Goal: Task Accomplishment & Management: Complete application form

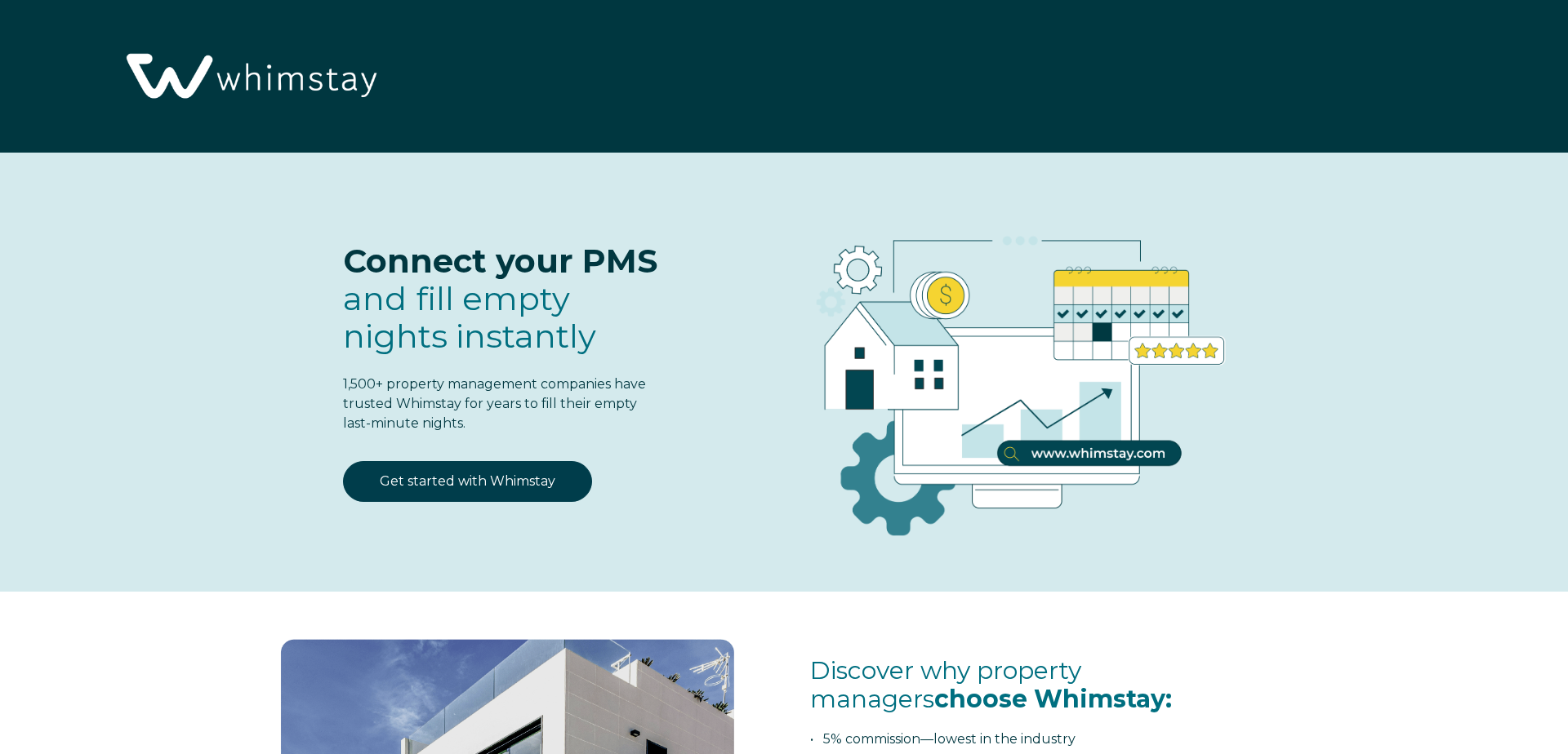
select select "US"
select select "Standard"
click at [540, 482] on link "Get started with Whimstay" at bounding box center [467, 482] width 249 height 41
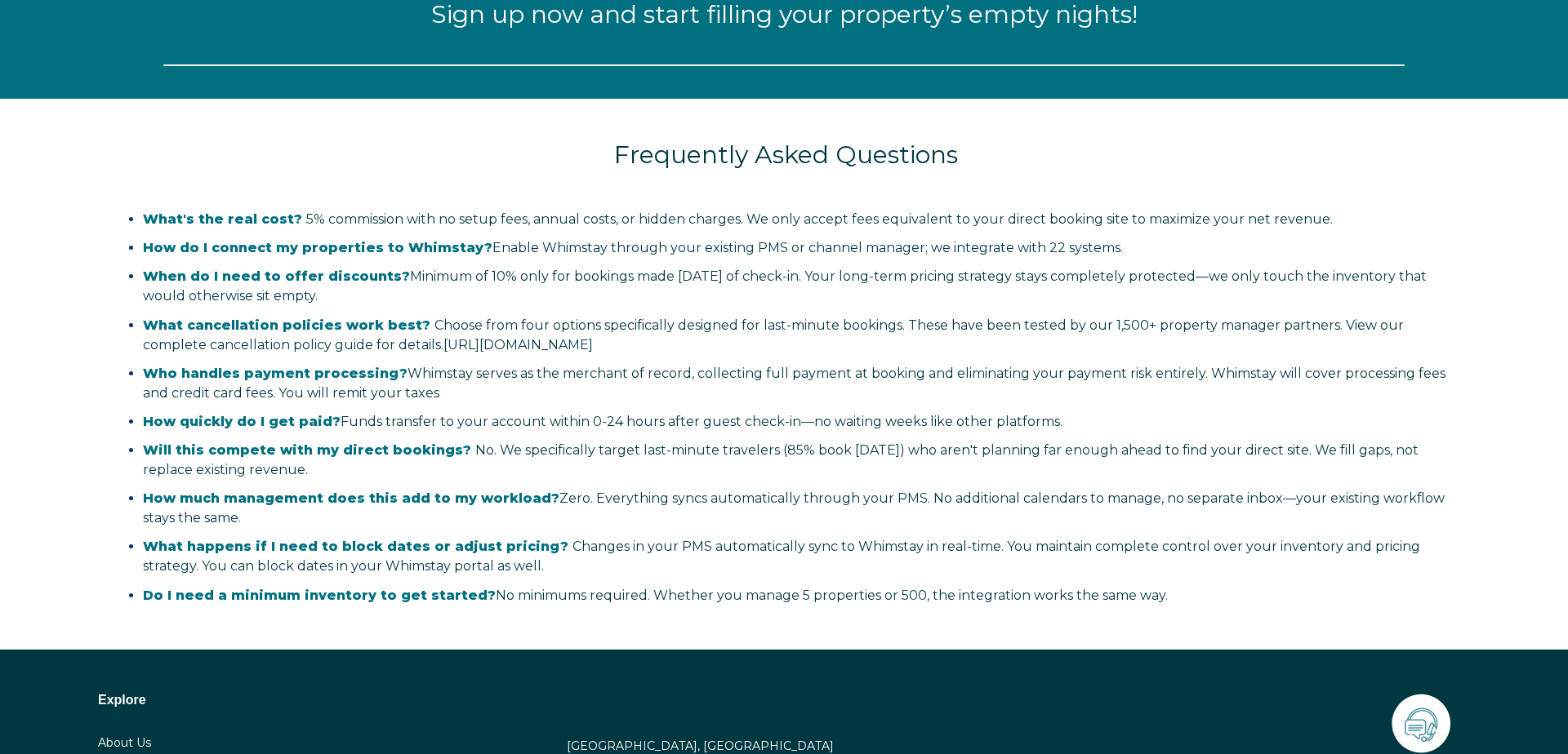
select select "US"
select select "Standard"
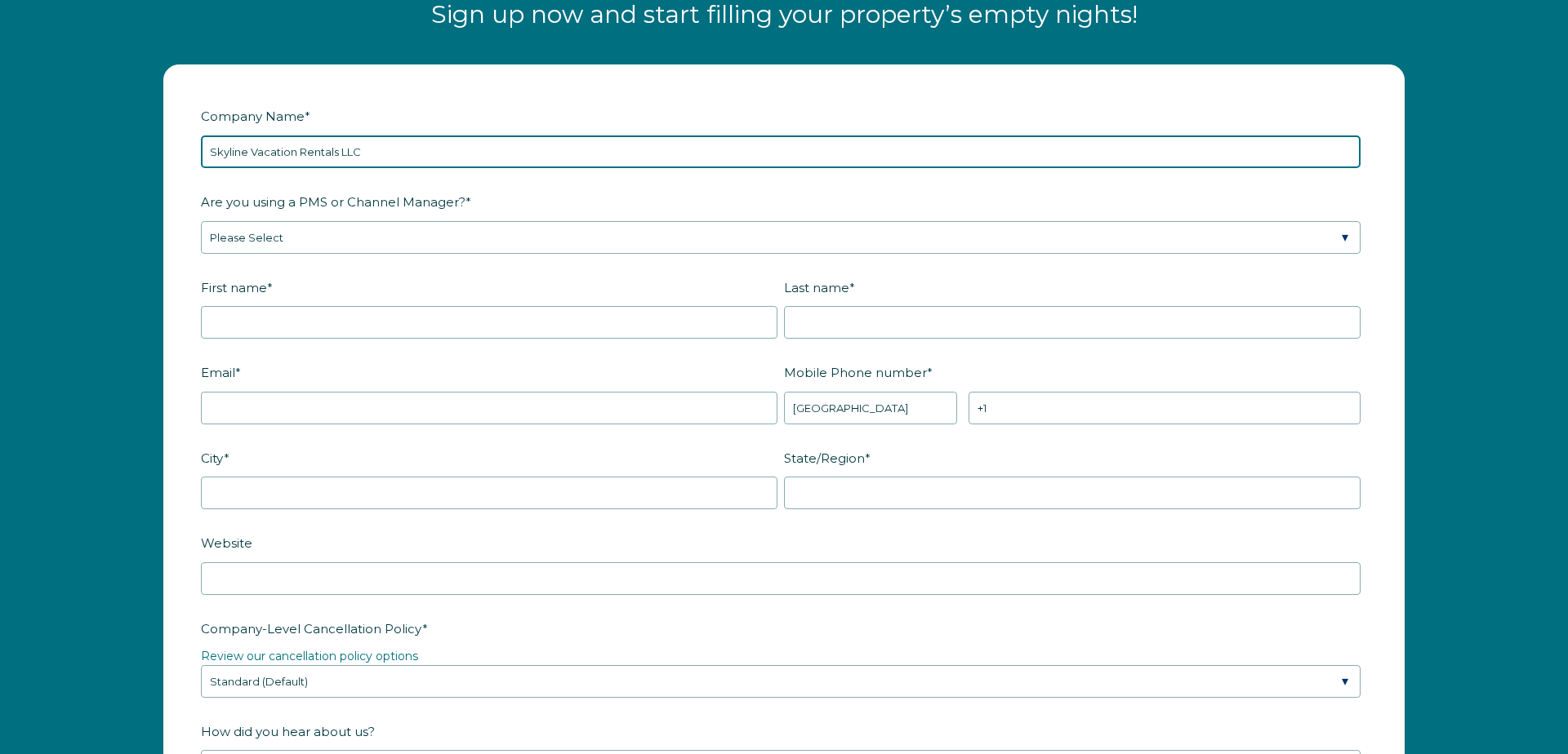
type input "Skyline Vacation Rentals LLC"
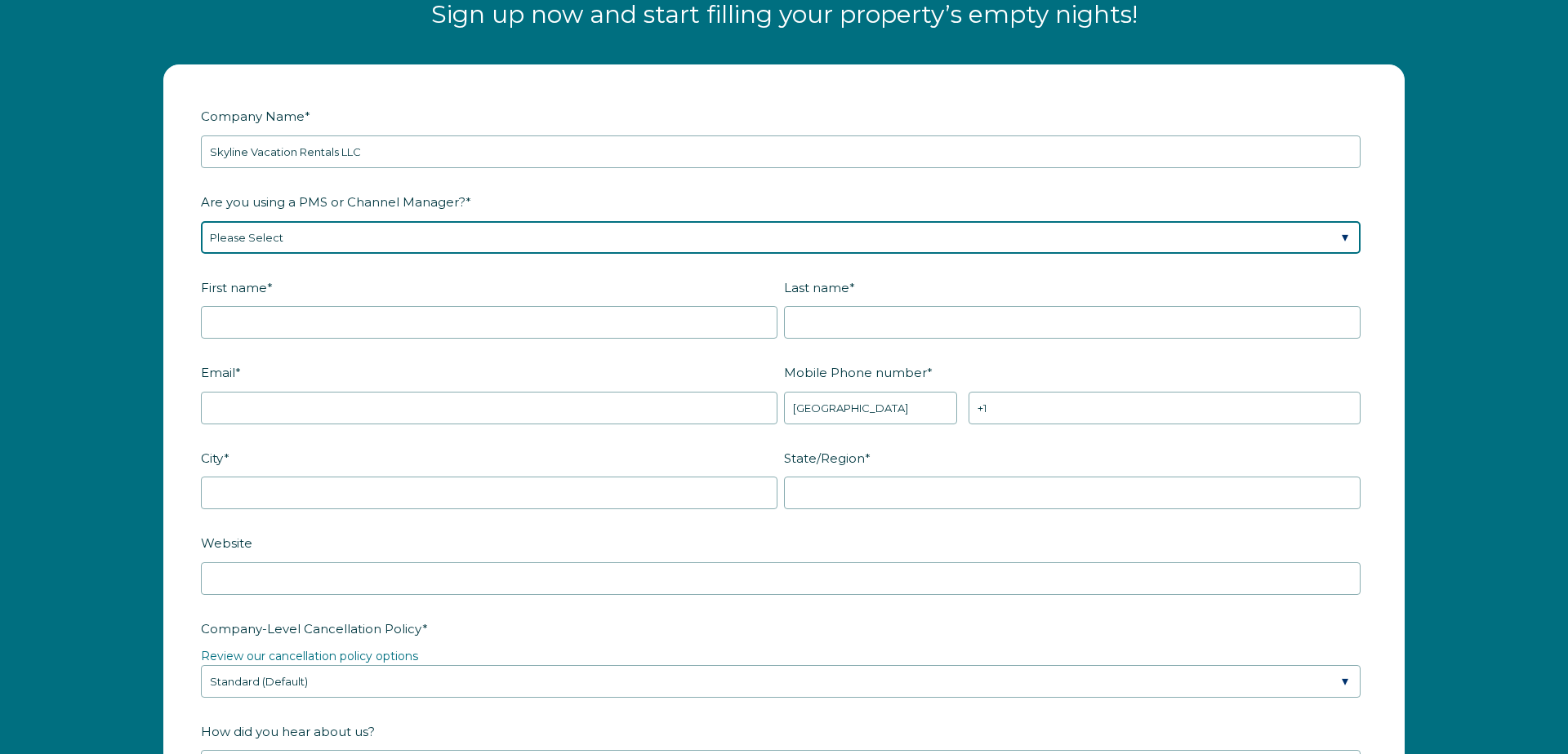
select select "Hostaway"
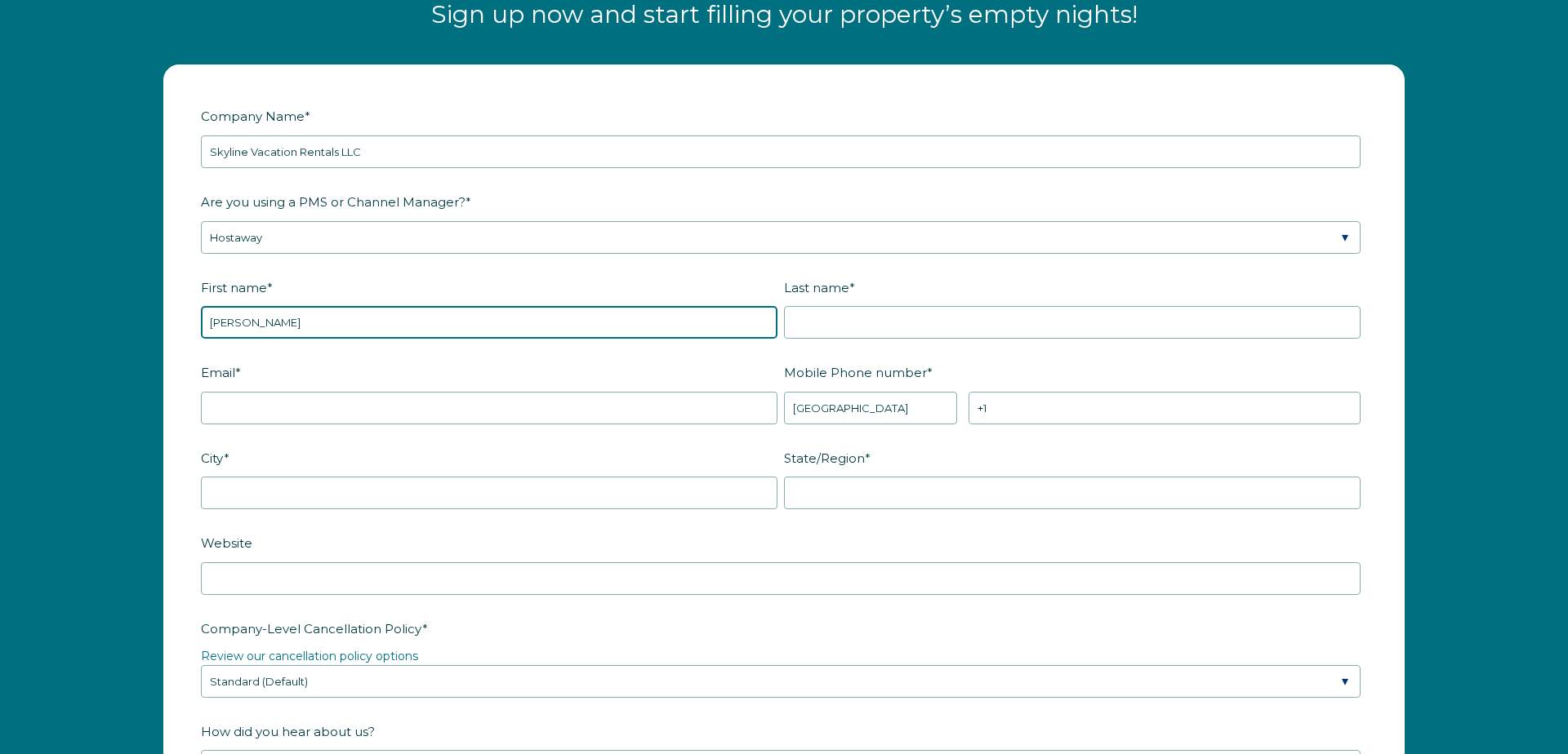
type input "John"
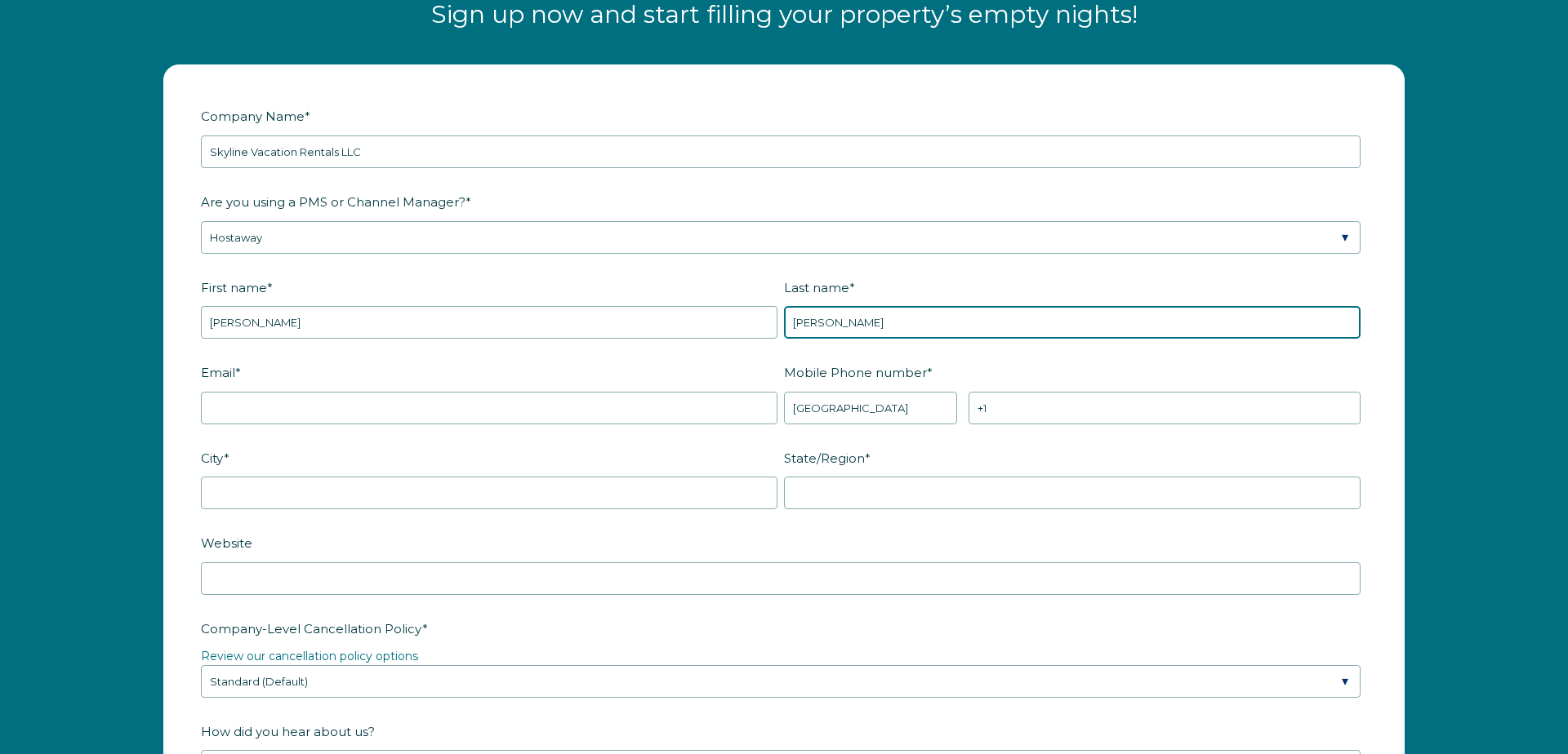
type input "Wallace"
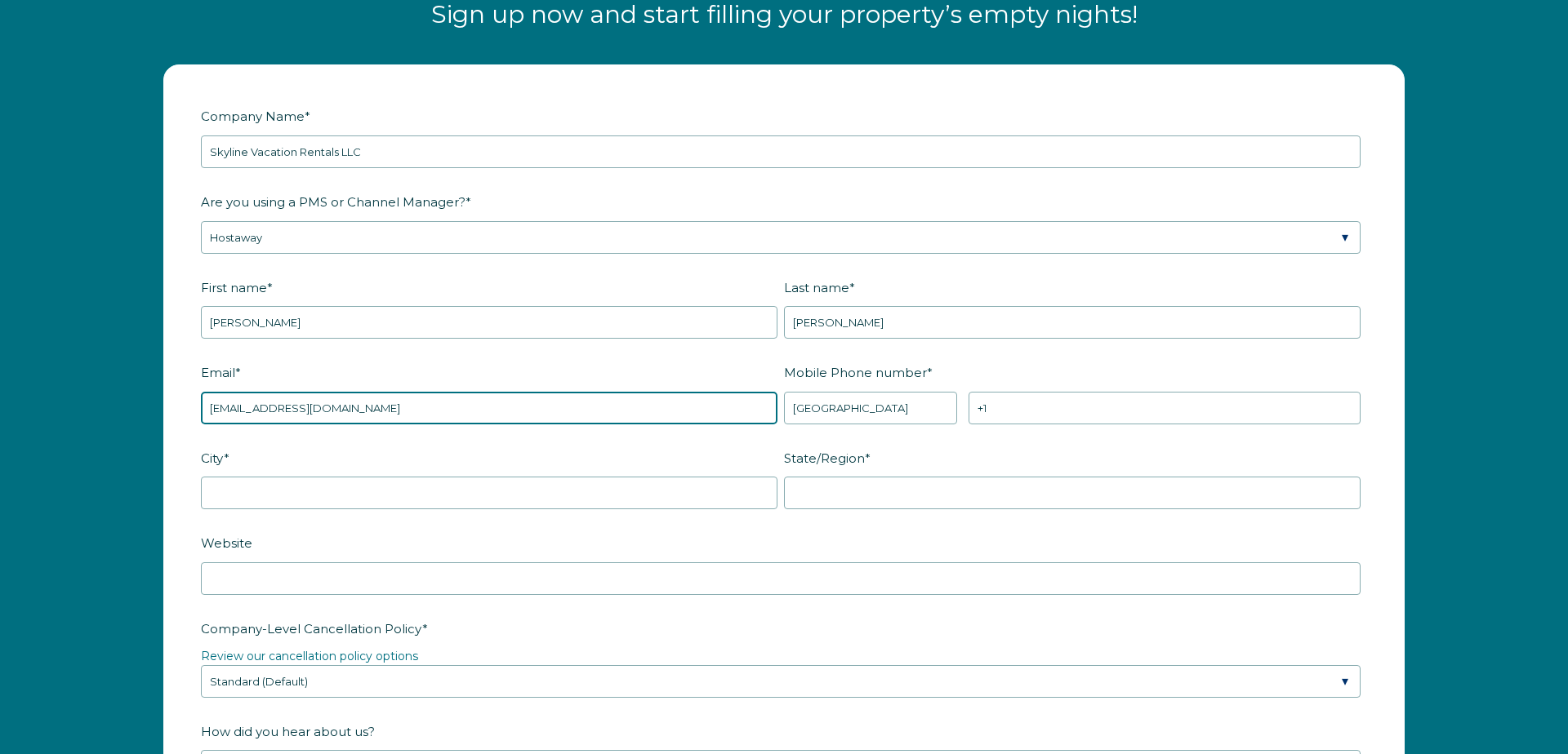
type input "Skylinevacationrentals305@gmial.com"
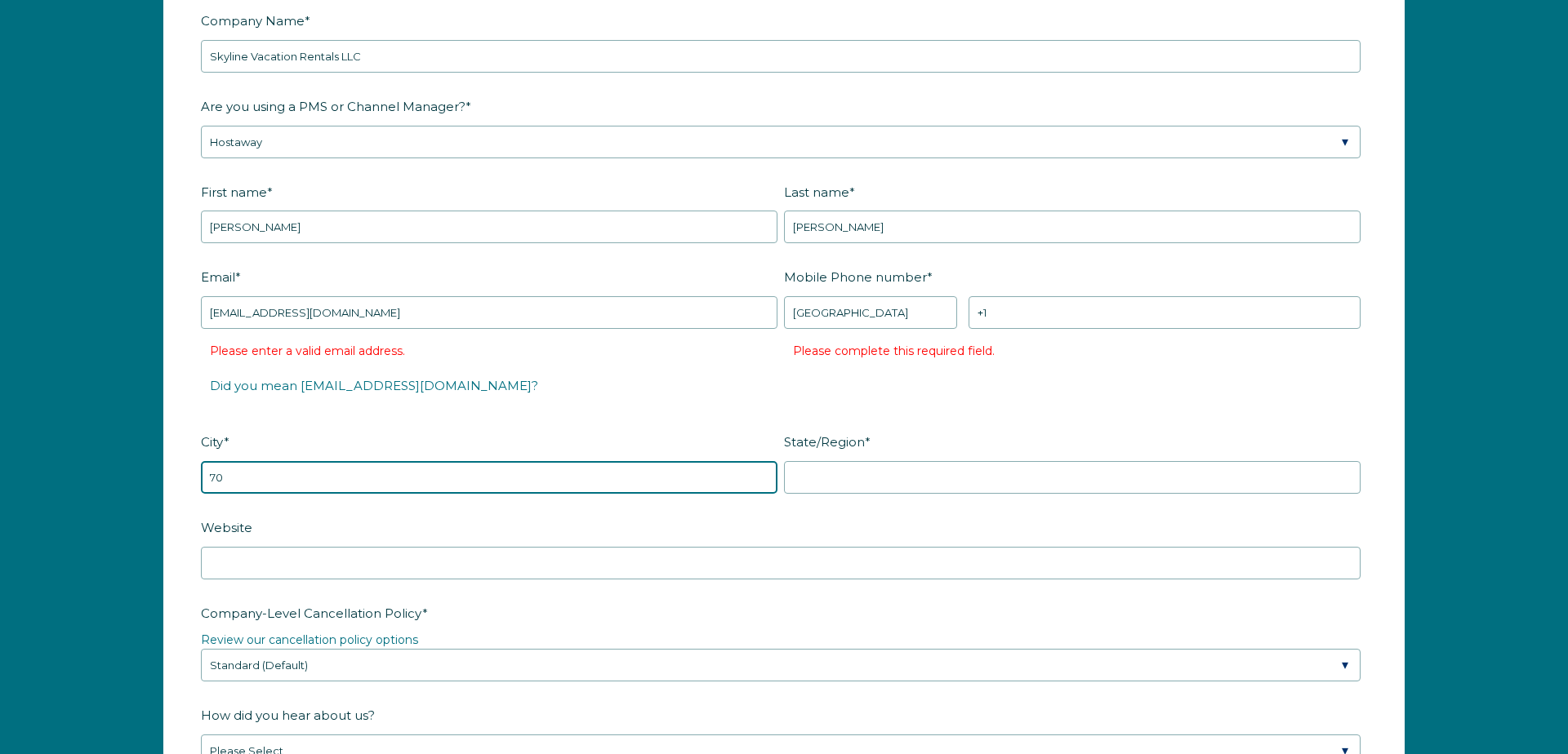
scroll to position [2438, 0]
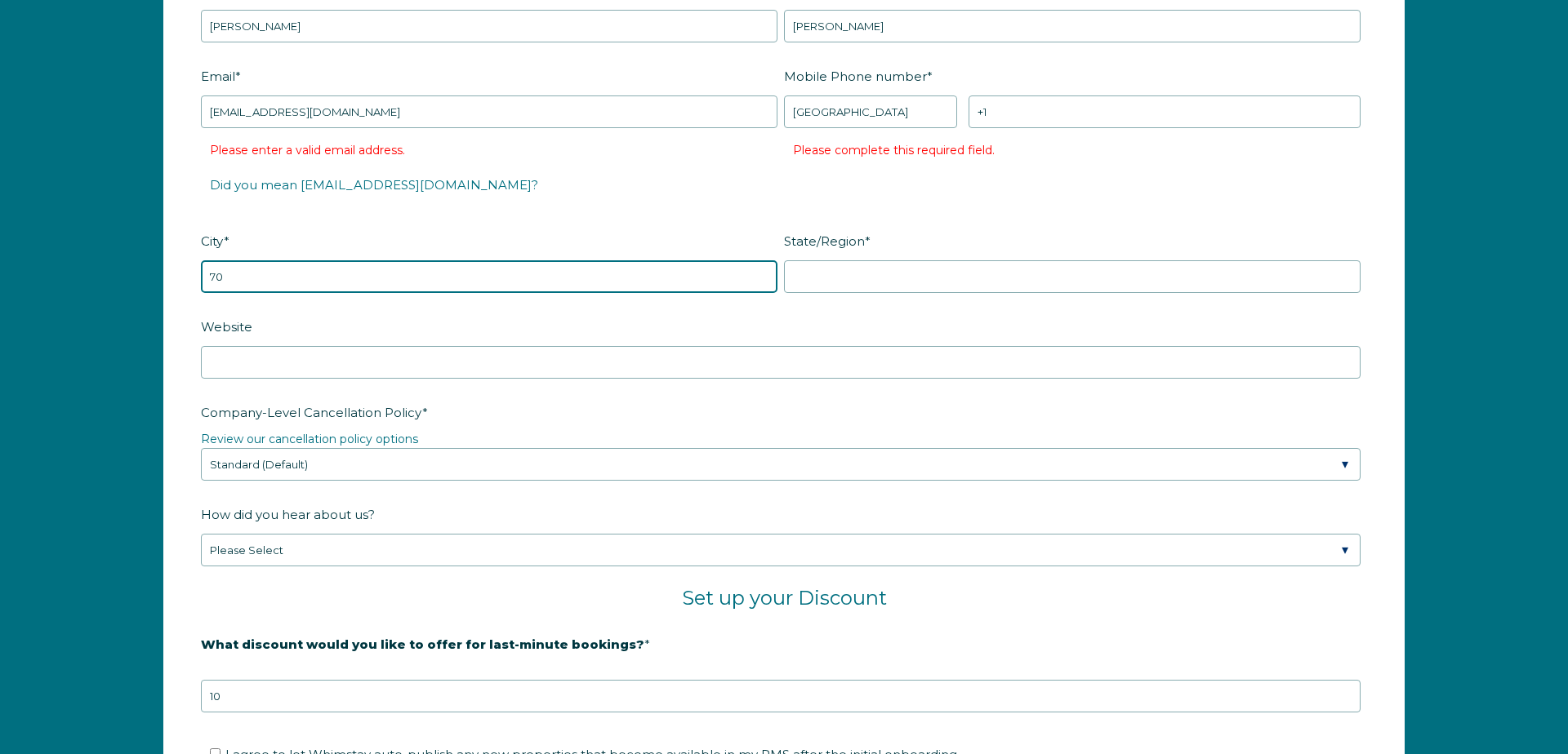
type input "70"
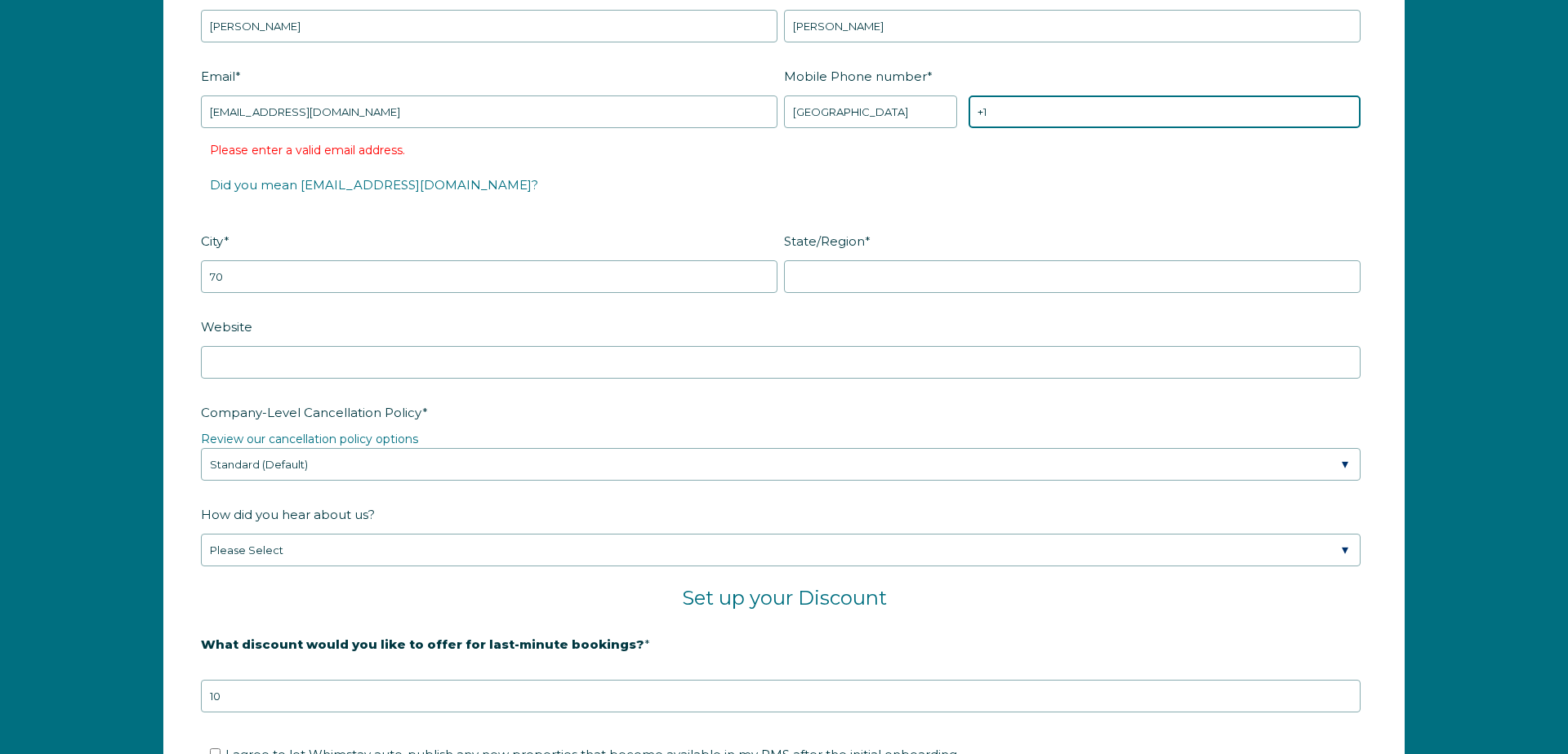
click at [1051, 113] on input "+1" at bounding box center [1164, 112] width 392 height 33
type input "+1 7074137120"
drag, startPoint x: 898, startPoint y: 219, endPoint x: 885, endPoint y: 214, distance: 13.9
click at [898, 219] on fieldset "Email * Skylinevacationrentals305@gmial.com Please enter a valid email address.…" at bounding box center [784, 144] width 1166 height 165
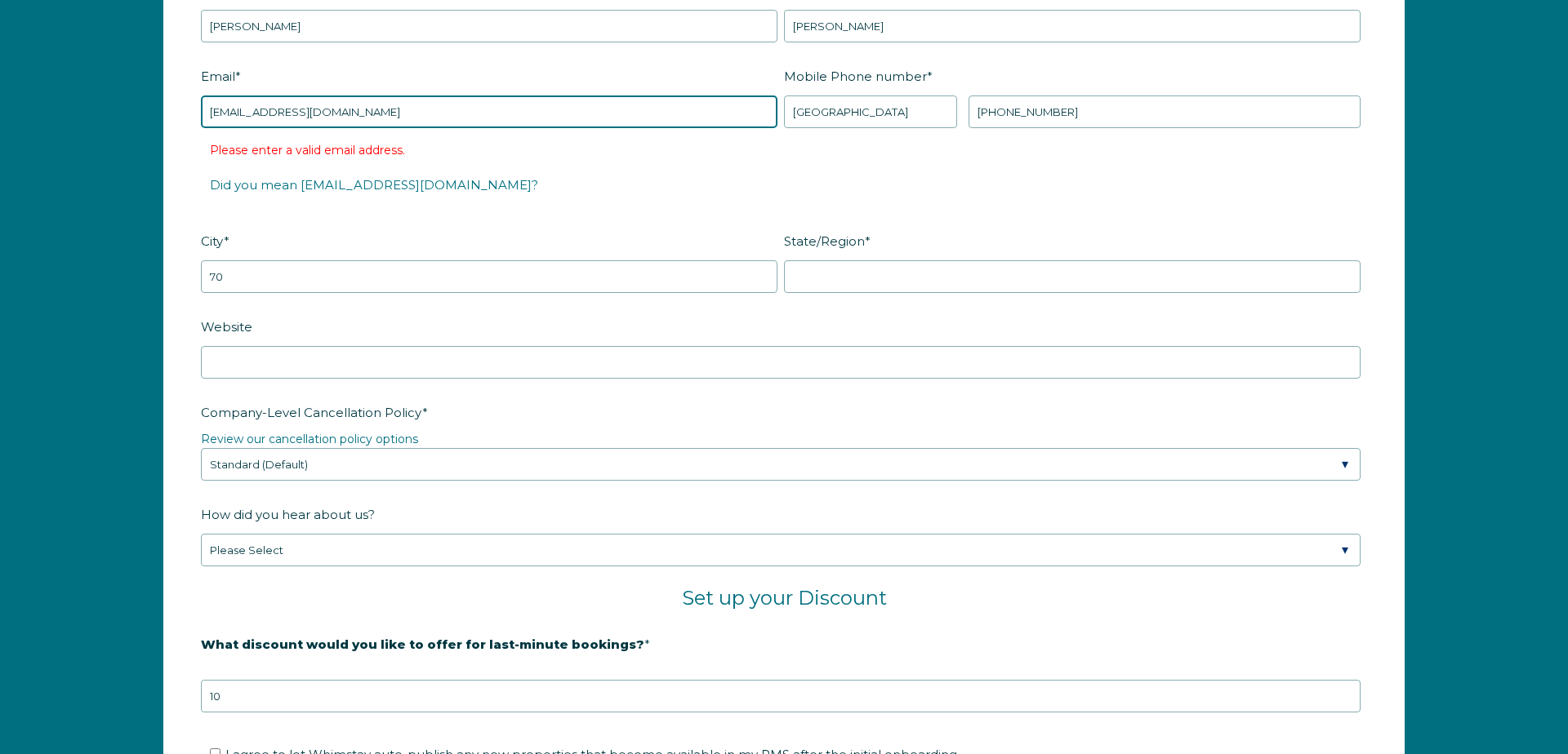
drag, startPoint x: 386, startPoint y: 110, endPoint x: 449, endPoint y: 120, distance: 63.8
click at [386, 110] on input "Skylinevacationrentals305@gmial.com" at bounding box center [489, 112] width 576 height 33
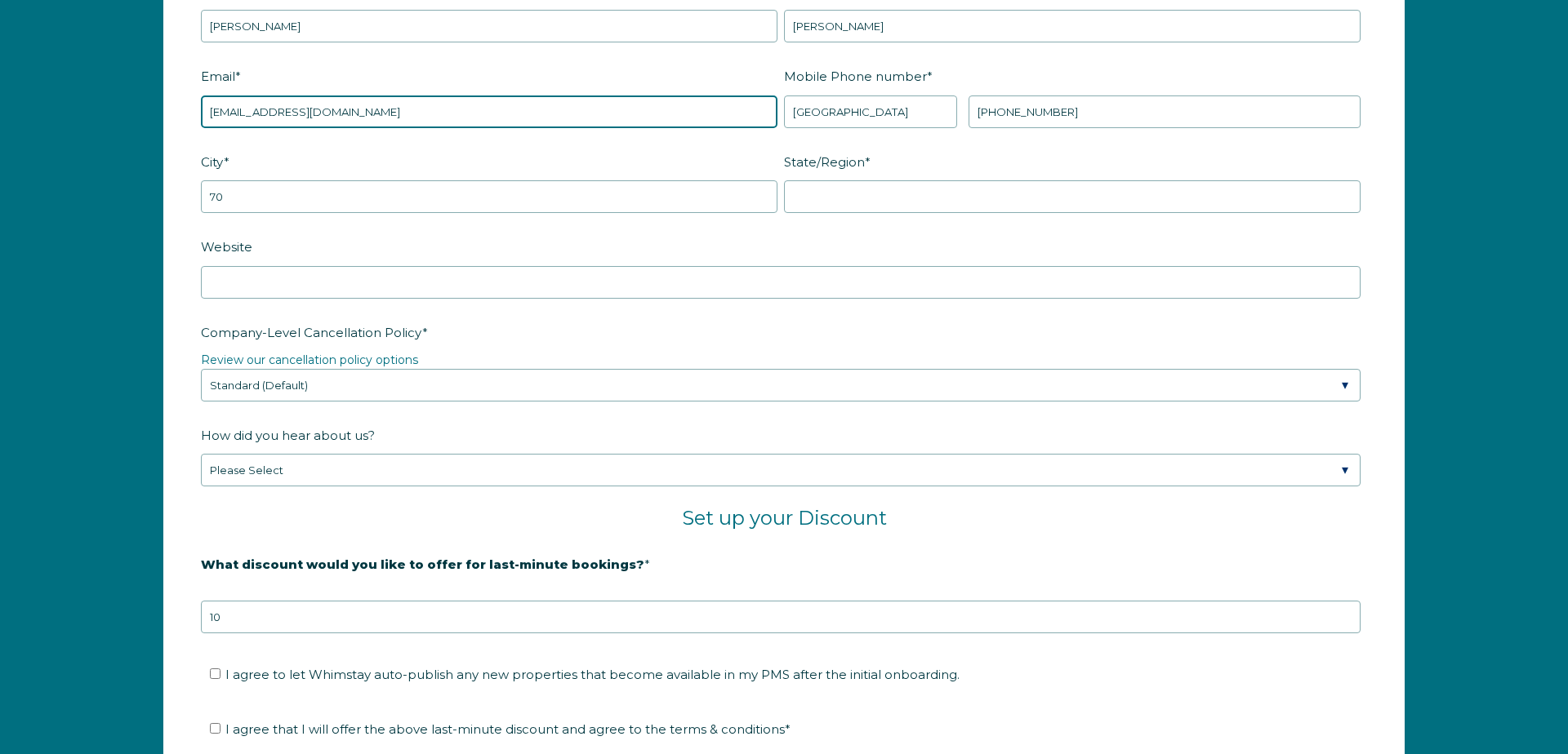
type input "Skylinevacationrentals305@gmail.com"
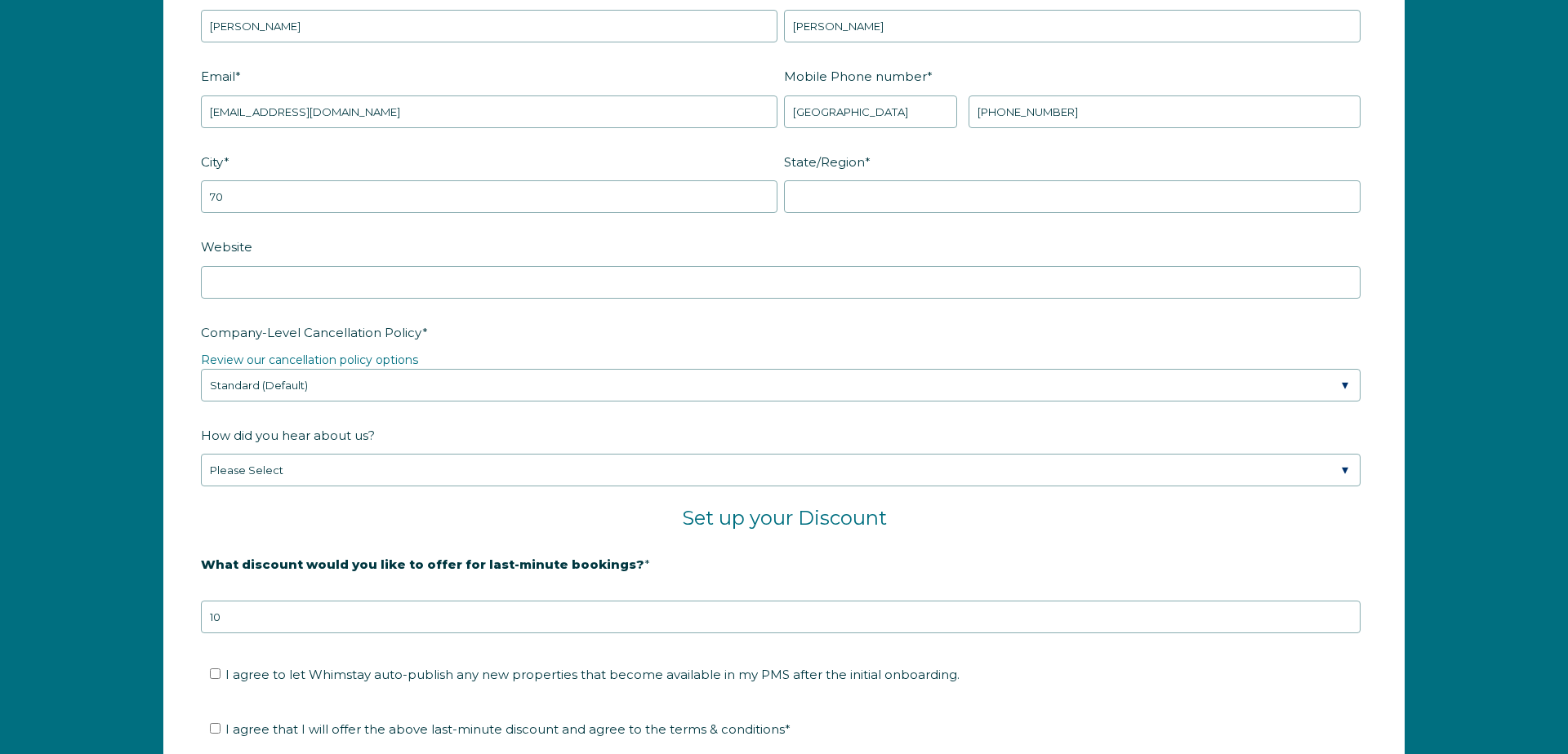
click at [507, 218] on fieldset "City * 70 State/Region *" at bounding box center [784, 190] width 1166 height 86
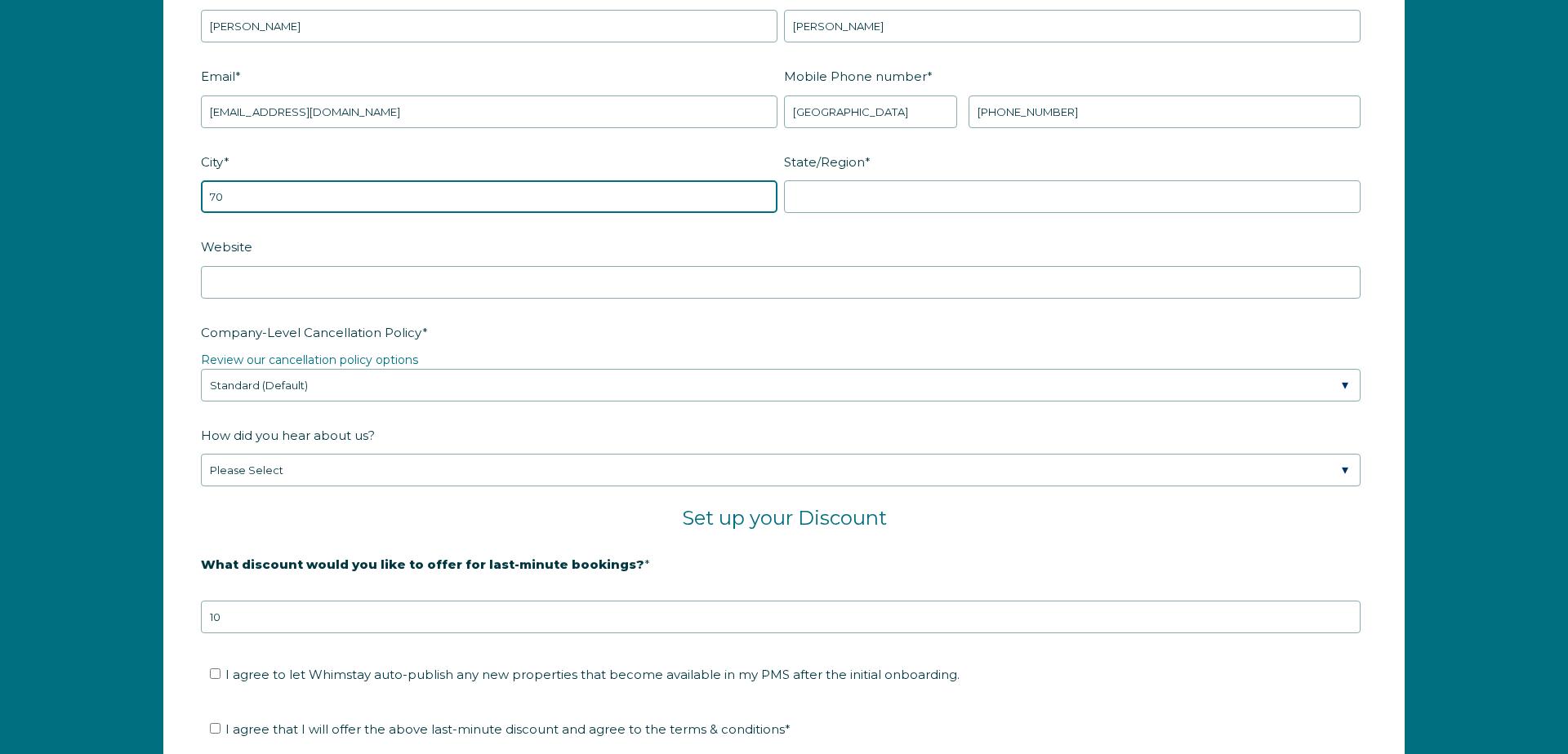
click at [510, 188] on input "70" at bounding box center [489, 197] width 576 height 33
click at [668, 185] on input "70" at bounding box center [489, 197] width 576 height 33
type input "MIami"
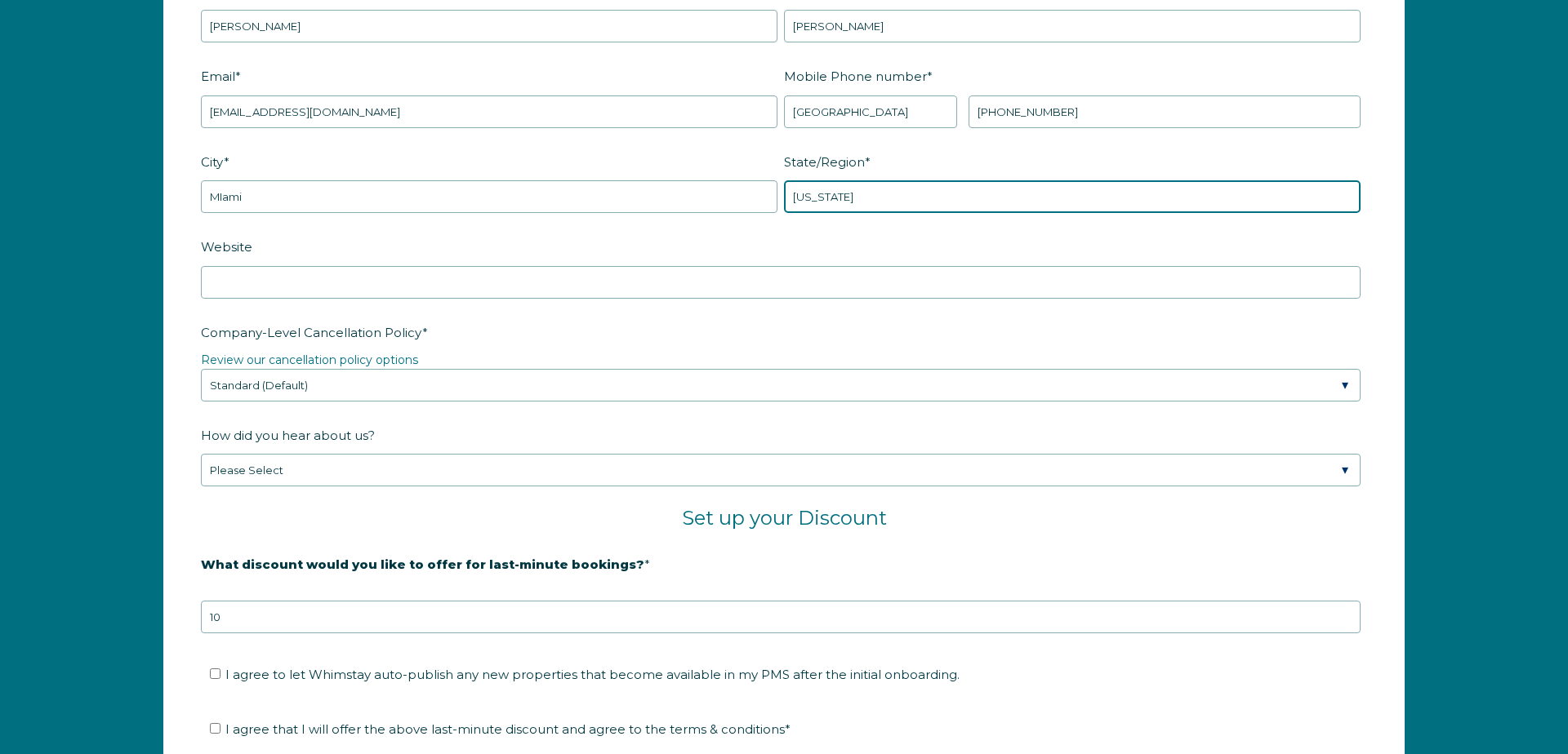
type input "Florida"
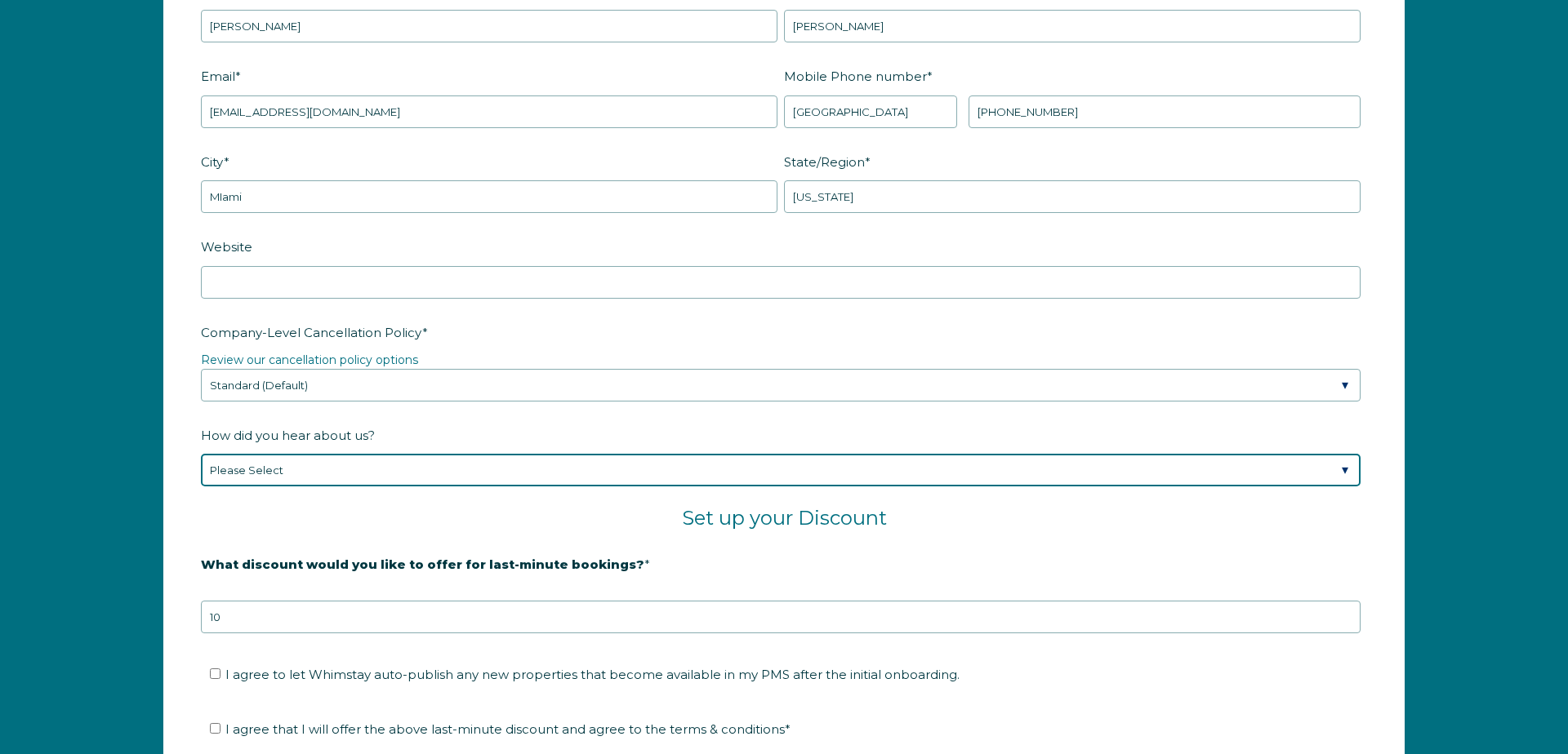
select select "Podcast"
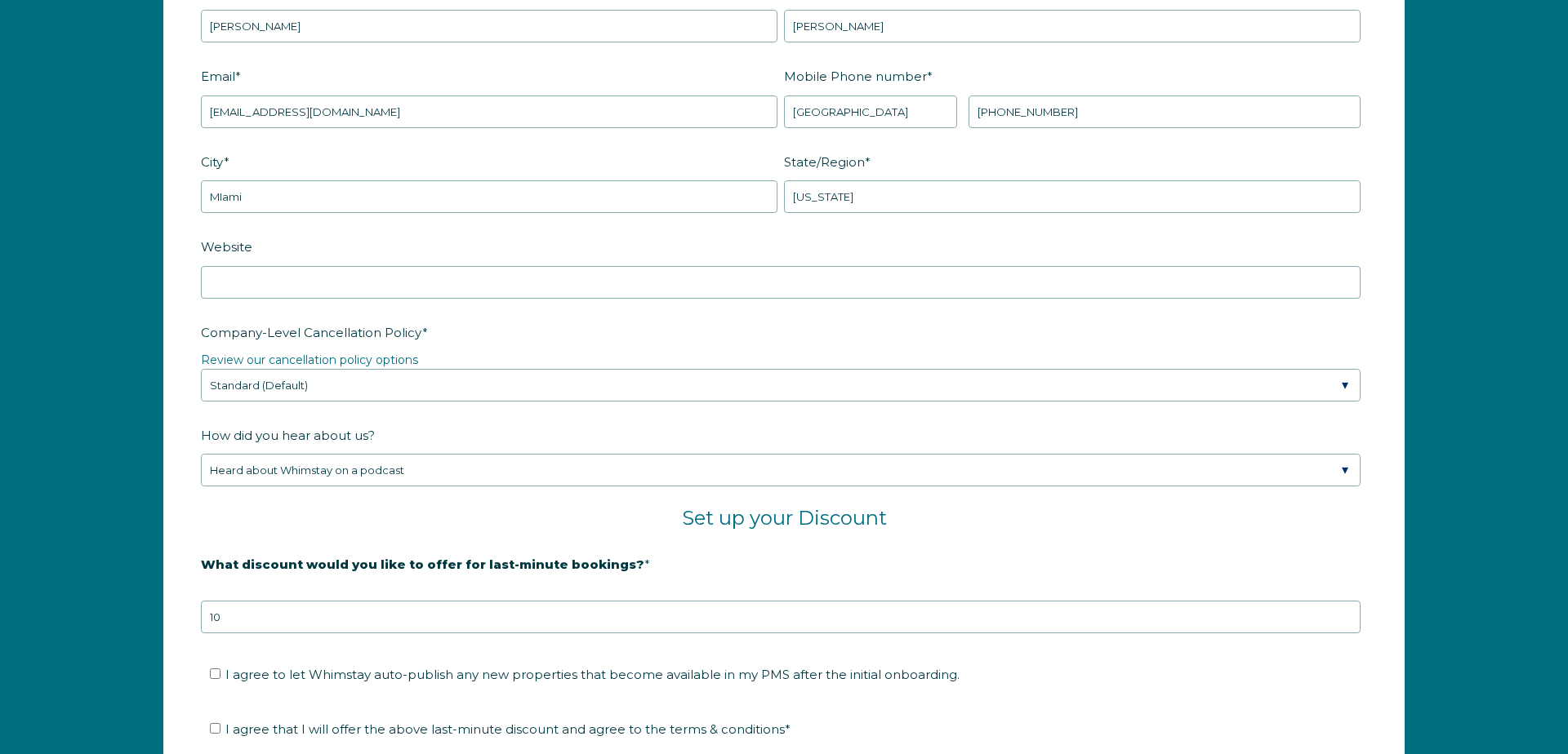
click at [466, 545] on fieldset "Set up your Discount" at bounding box center [784, 528] width 1166 height 44
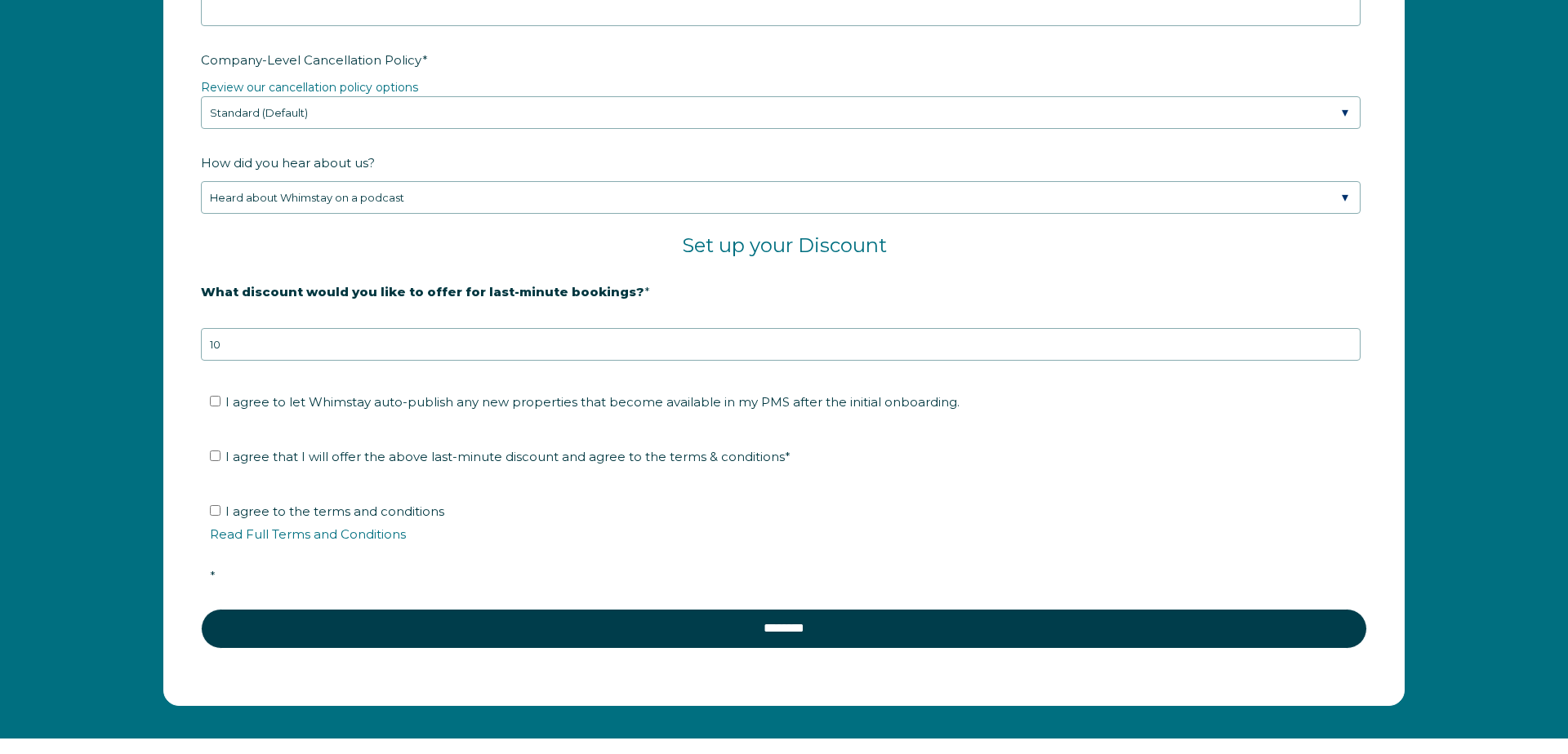
scroll to position [2710, 0]
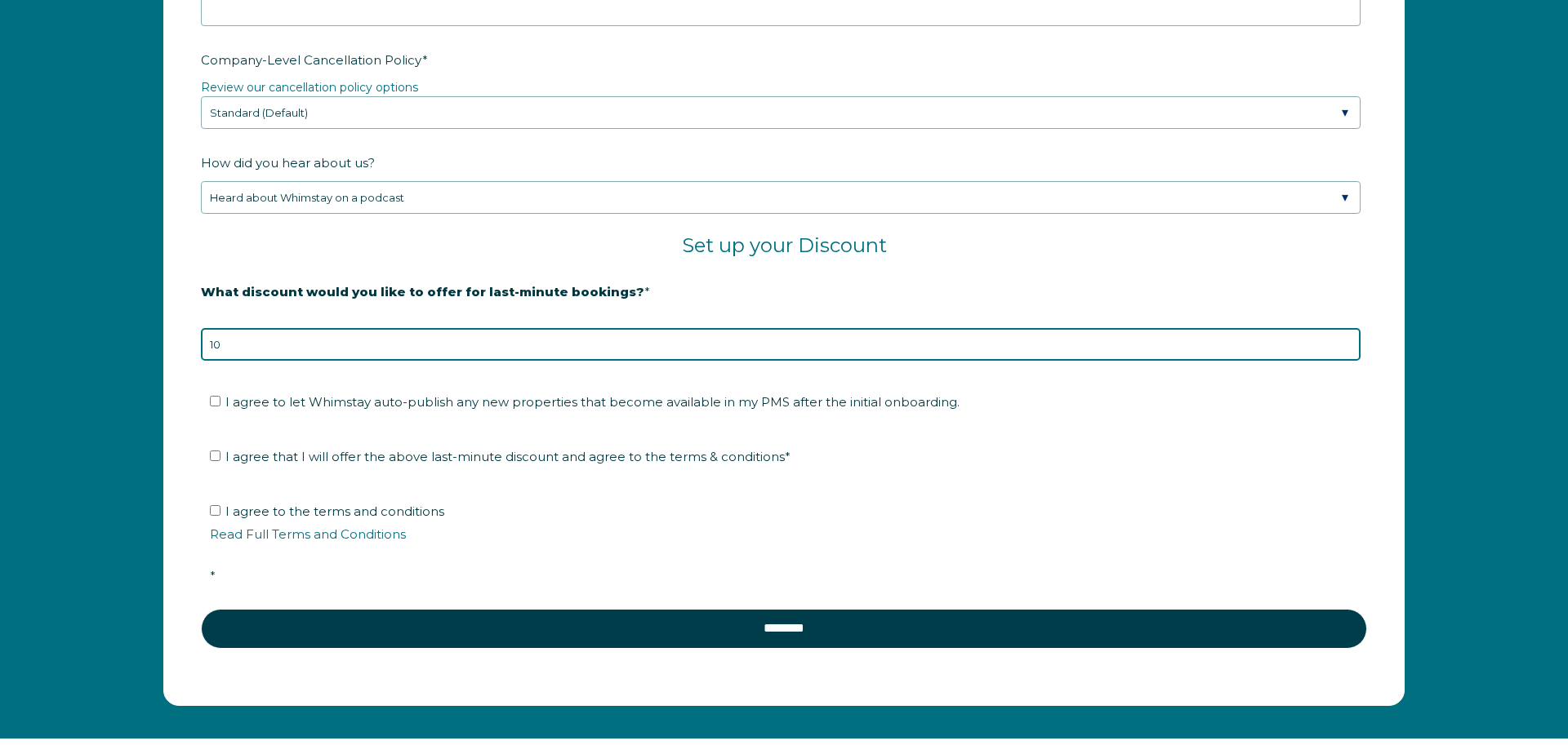
click at [640, 347] on input "10" at bounding box center [781, 344] width 1160 height 33
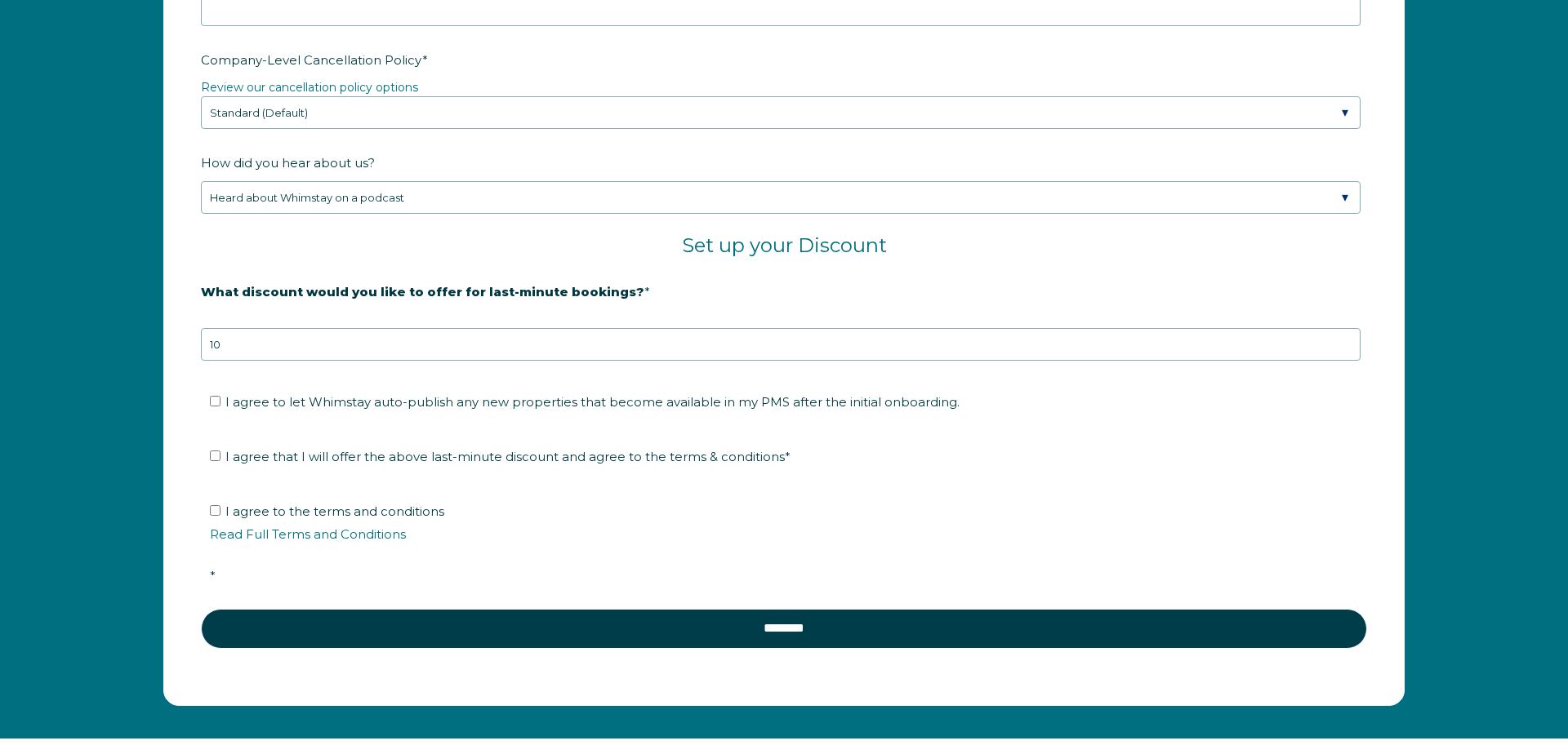
click at [210, 400] on input "I agree to let Whimstay auto-publish any new properties that become available i…" at bounding box center [215, 401] width 11 height 11
checkbox input "true"
drag, startPoint x: 214, startPoint y: 449, endPoint x: 214, endPoint y: 458, distance: 9.0
click at [214, 450] on label "I agree that I will offer the above last-minute discount and agree to the terms…" at bounding box center [500, 457] width 581 height 15
click at [214, 450] on input "I agree that I will offer the above last-minute discount and agree to the terms…" at bounding box center [215, 456] width 11 height 11
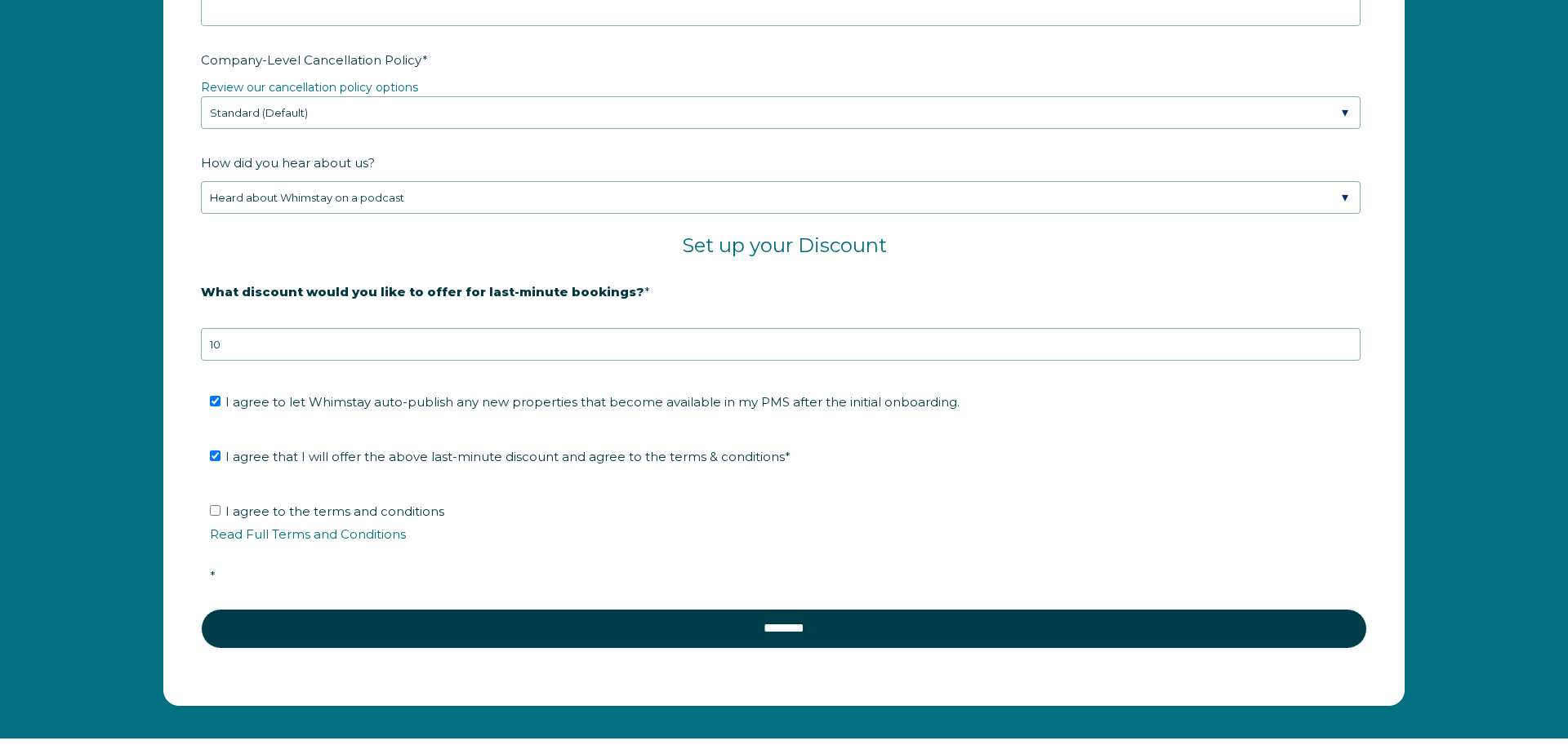
click at [214, 458] on input "I agree that I will offer the above last-minute discount and agree to the terms…" at bounding box center [215, 456] width 11 height 11
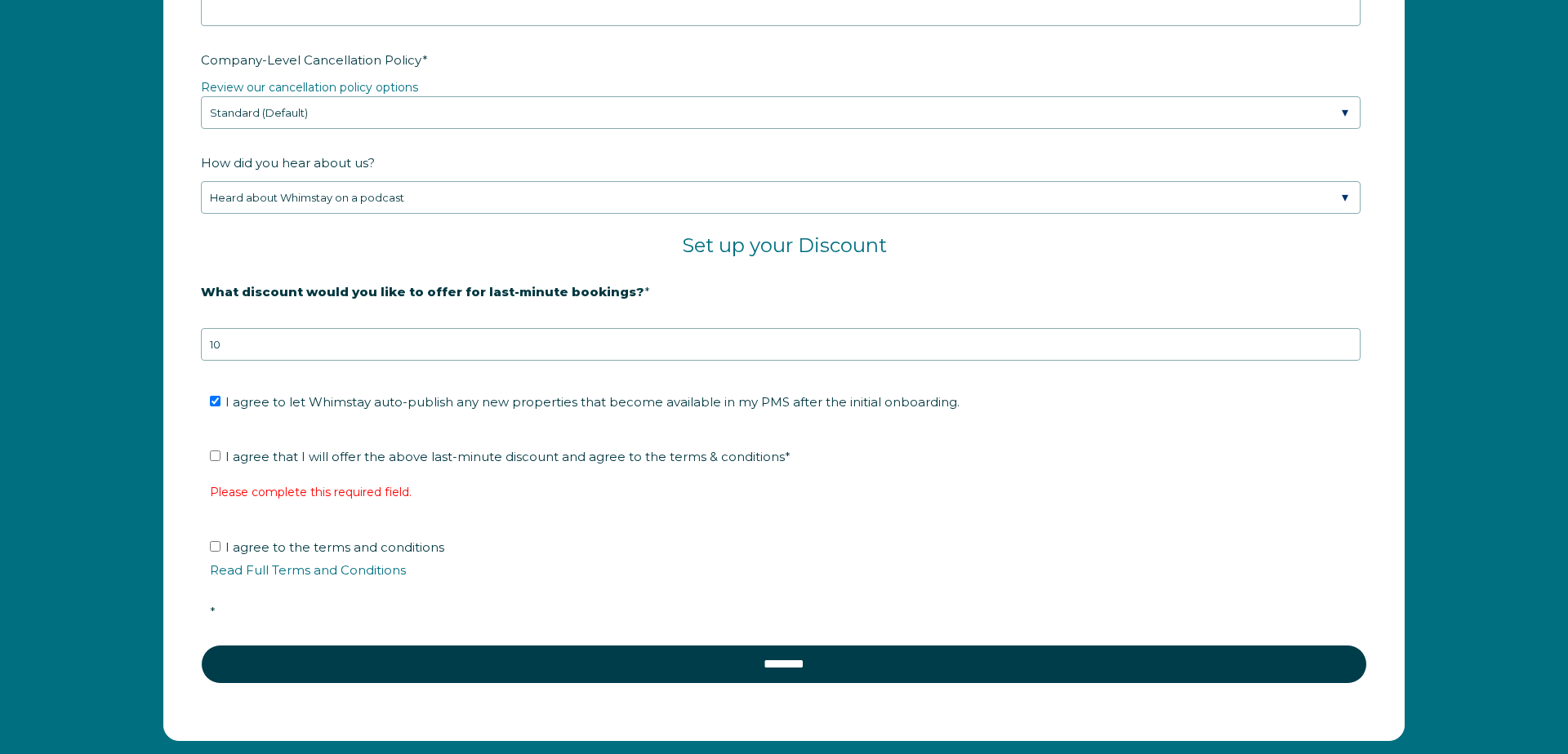
click at [220, 461] on input "I agree that I will offer the above last-minute discount and agree to the terms…" at bounding box center [215, 456] width 11 height 11
checkbox input "true"
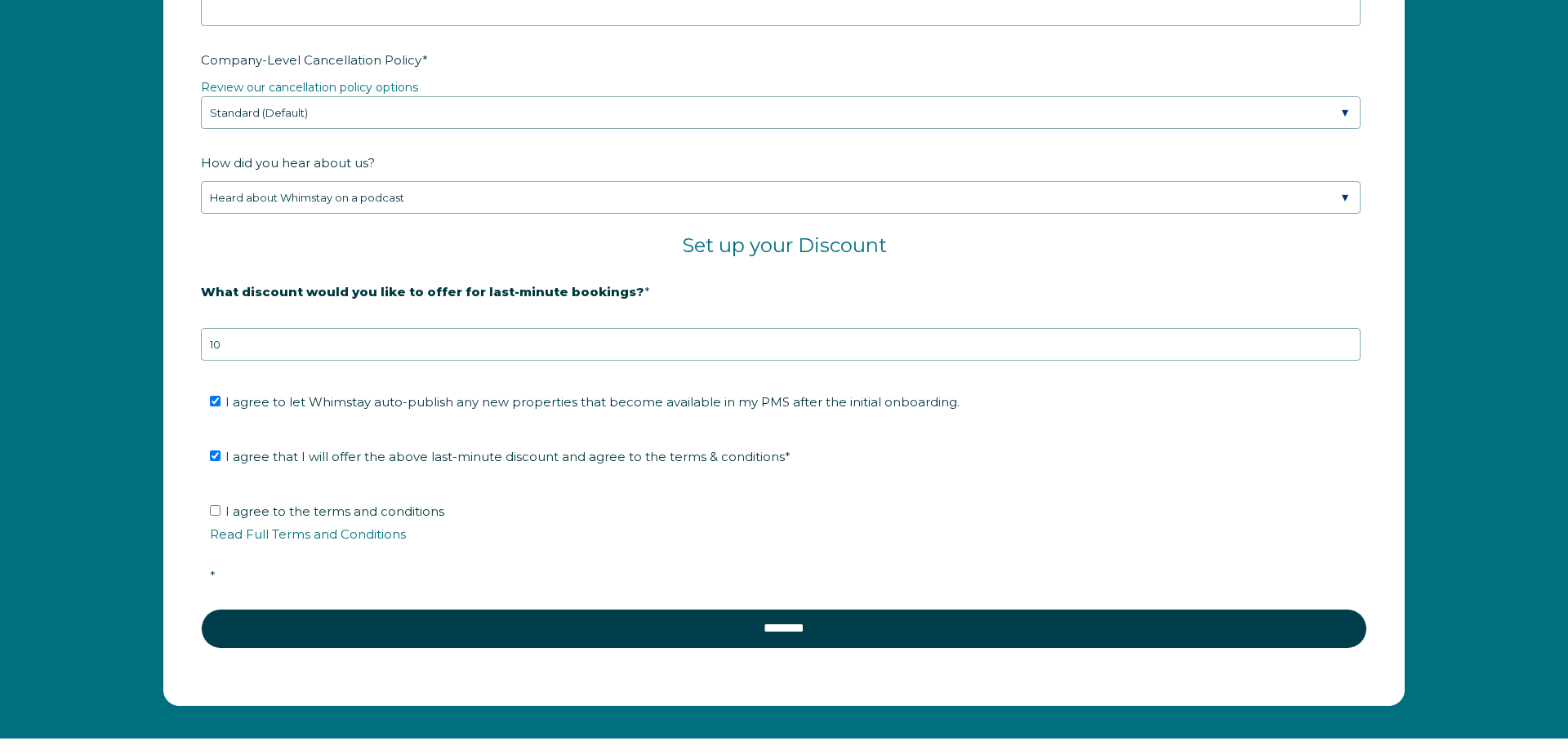
click at [215, 512] on input "I agree to the terms and conditions Read Full Terms and Conditions *" at bounding box center [215, 511] width 11 height 11
checkbox input "true"
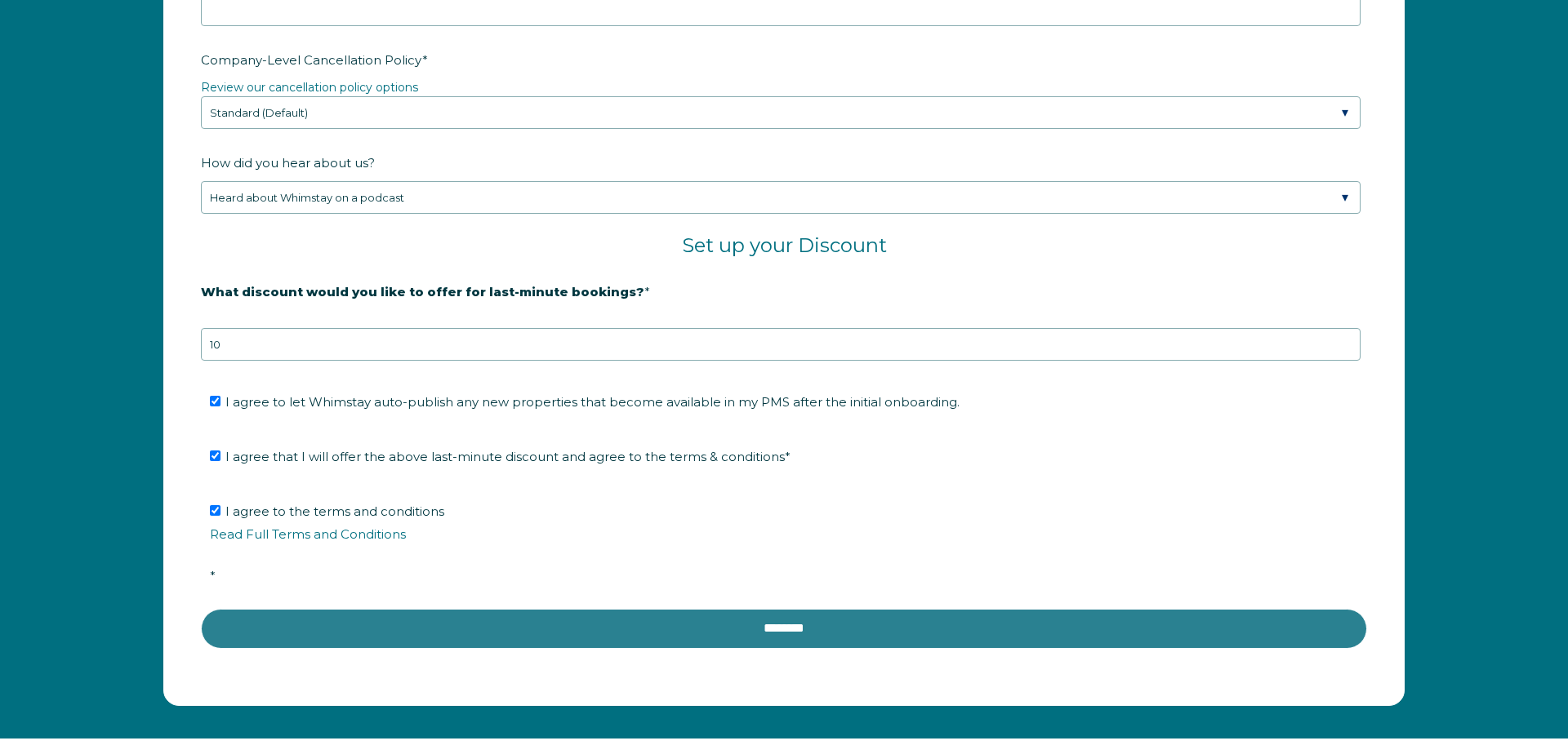
click at [335, 611] on input "********" at bounding box center [784, 629] width 1166 height 39
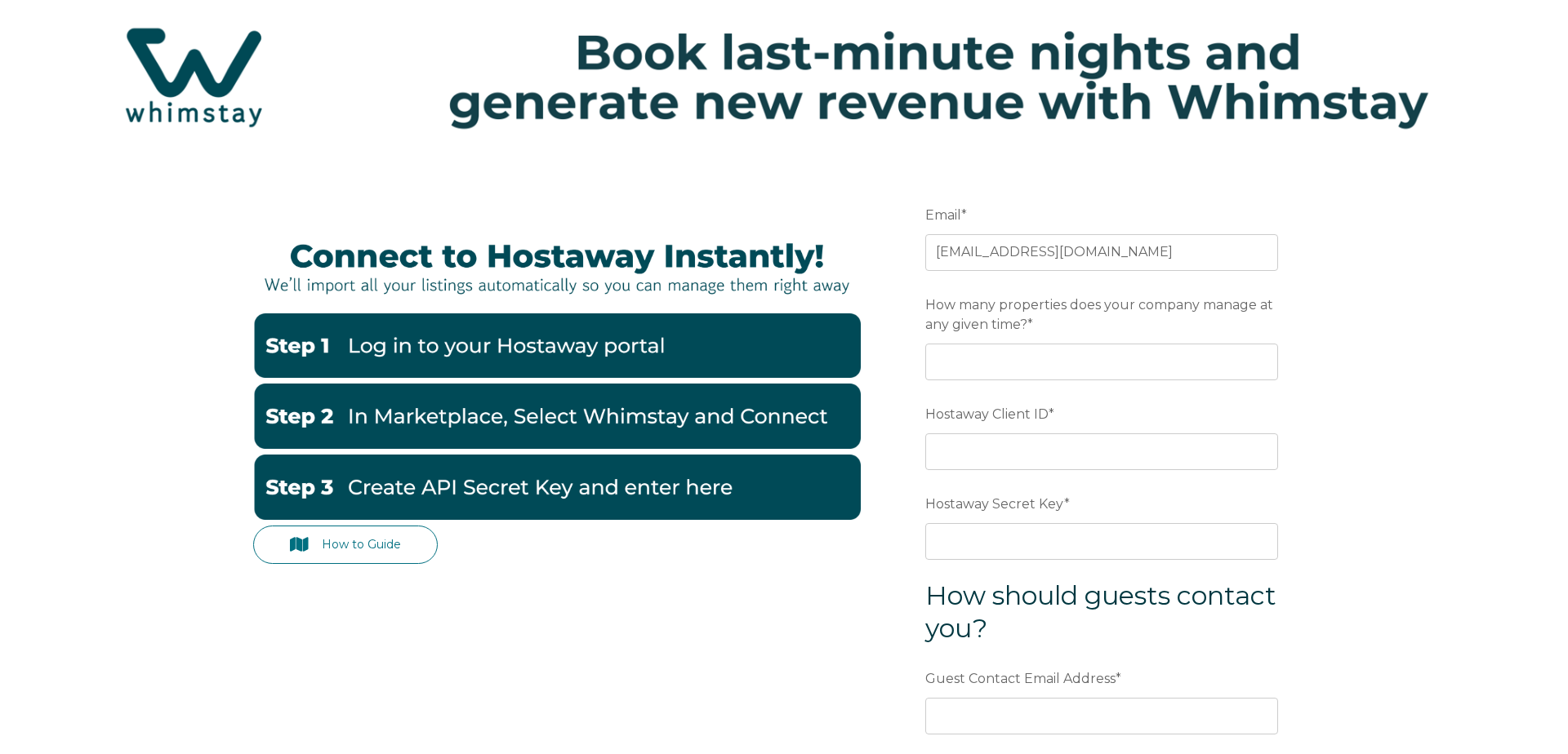
scroll to position [140, 0]
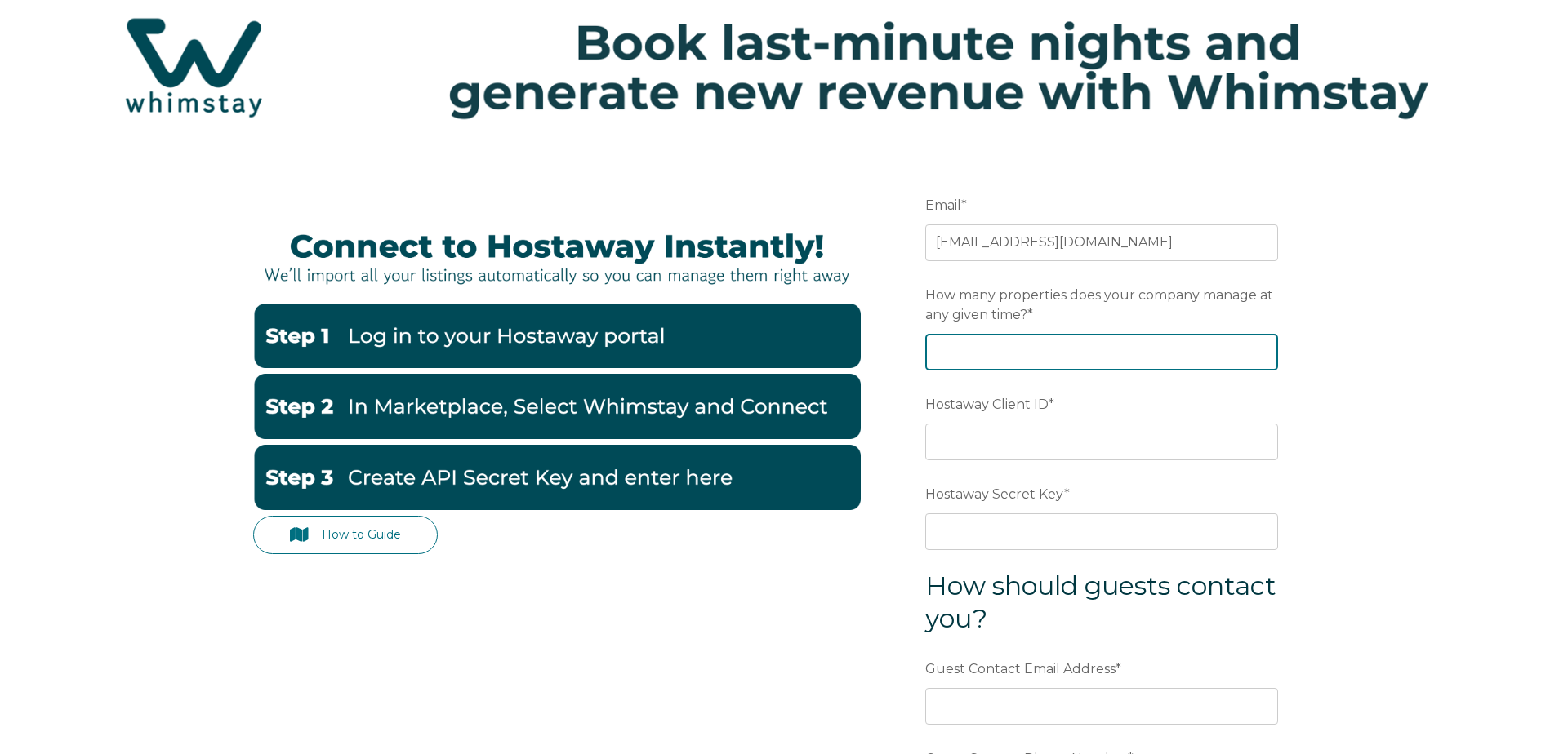
click at [1004, 358] on input "How many properties does your company manage at any given time? *" at bounding box center [1101, 352] width 353 height 36
type input "130"
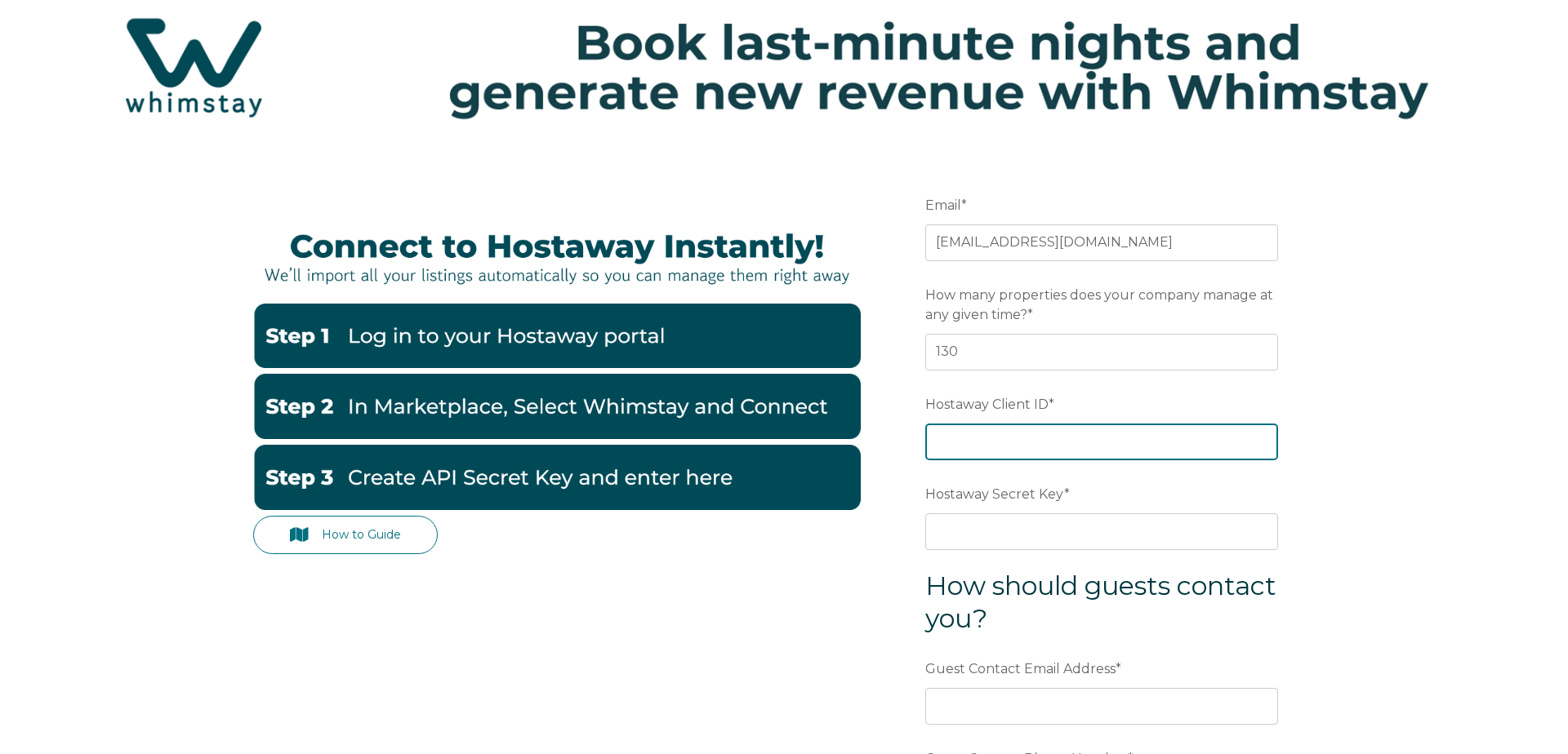
click at [1010, 441] on input "Hostaway Client ID *" at bounding box center [1101, 441] width 353 height 36
paste input "49257"
type input "49257"
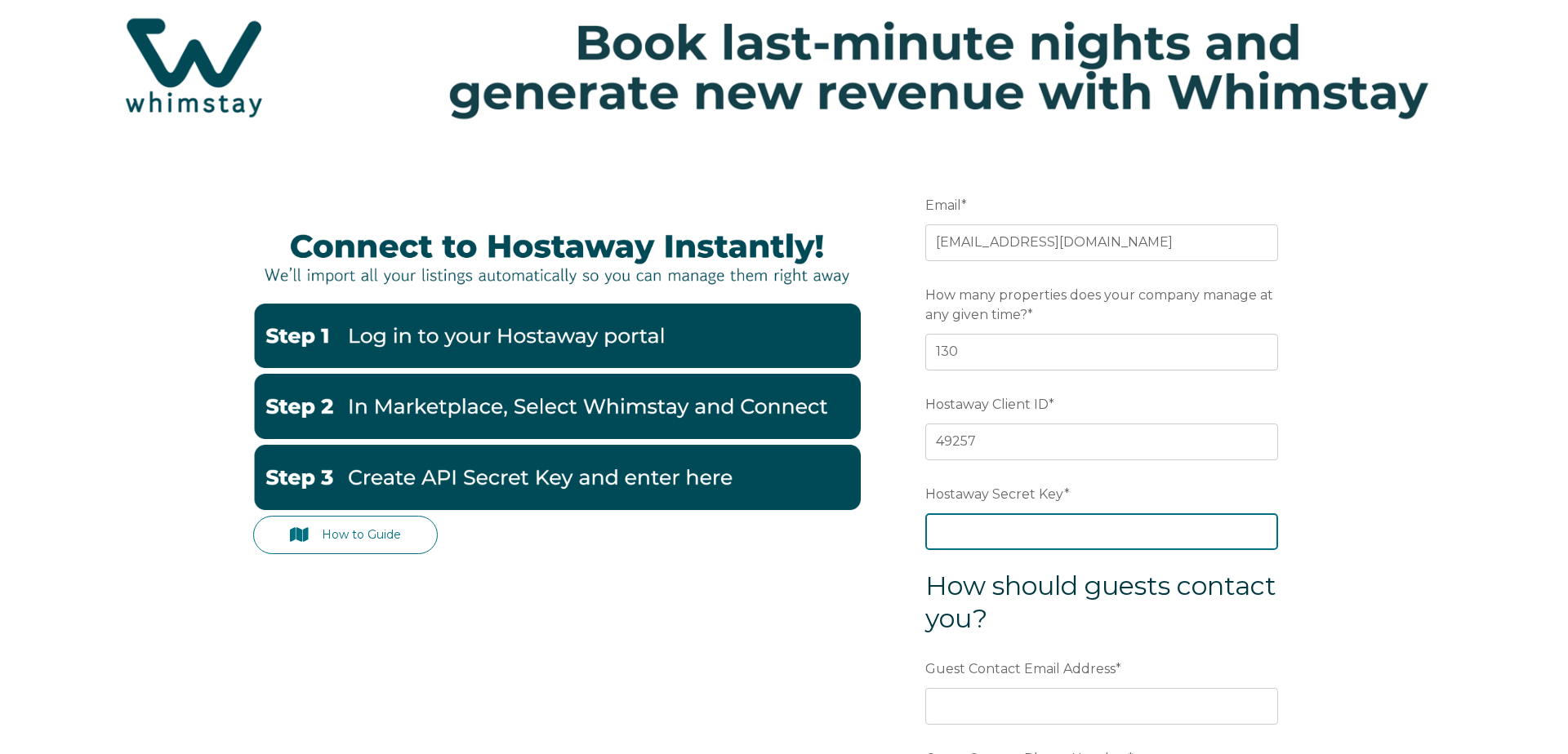
click at [1046, 527] on input "Hostaway Secret Key *" at bounding box center [1101, 532] width 353 height 36
paste input "317029f0e9d69abd952441435cb929258edeca87b5aec2169aab7e573dcdc326"
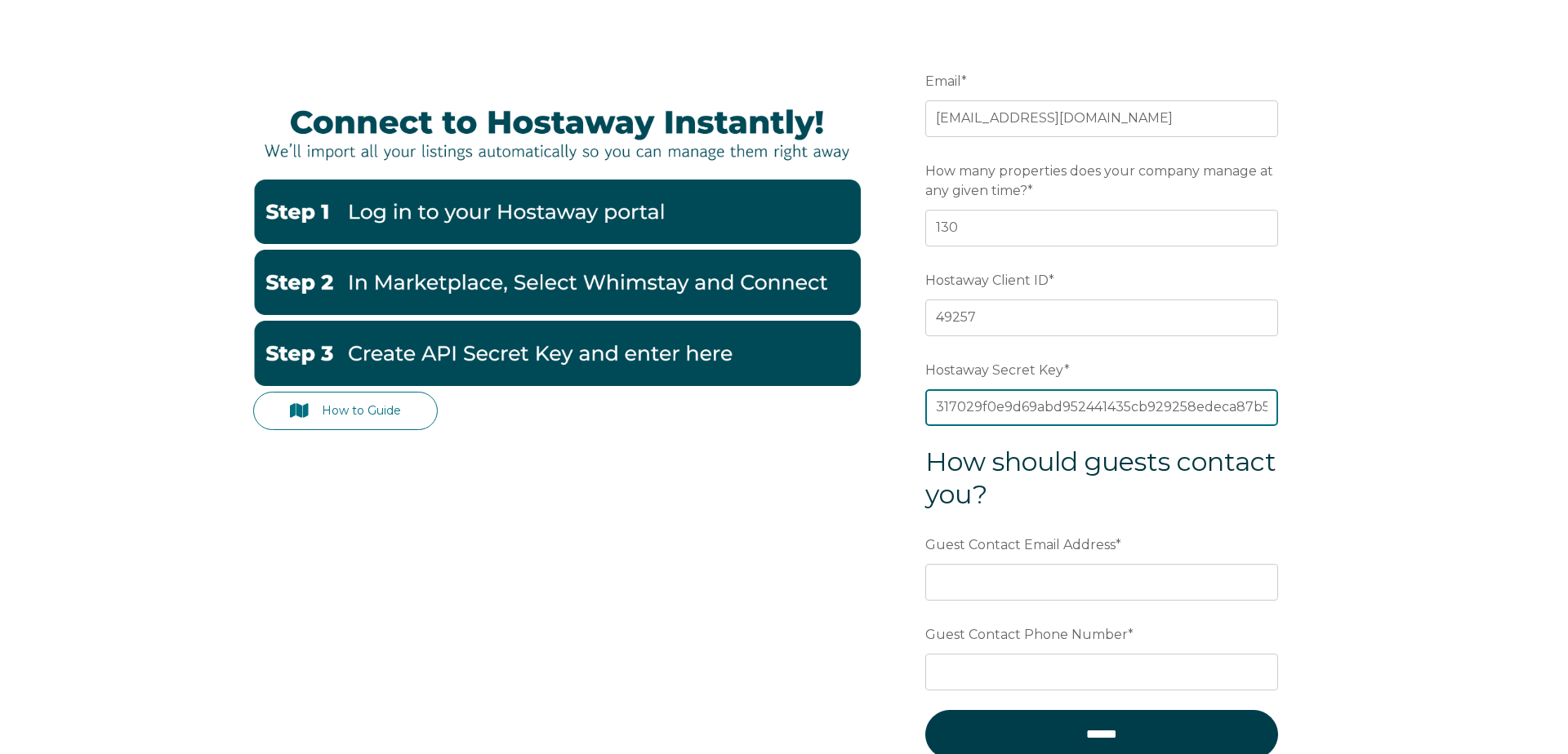
scroll to position [267, 0]
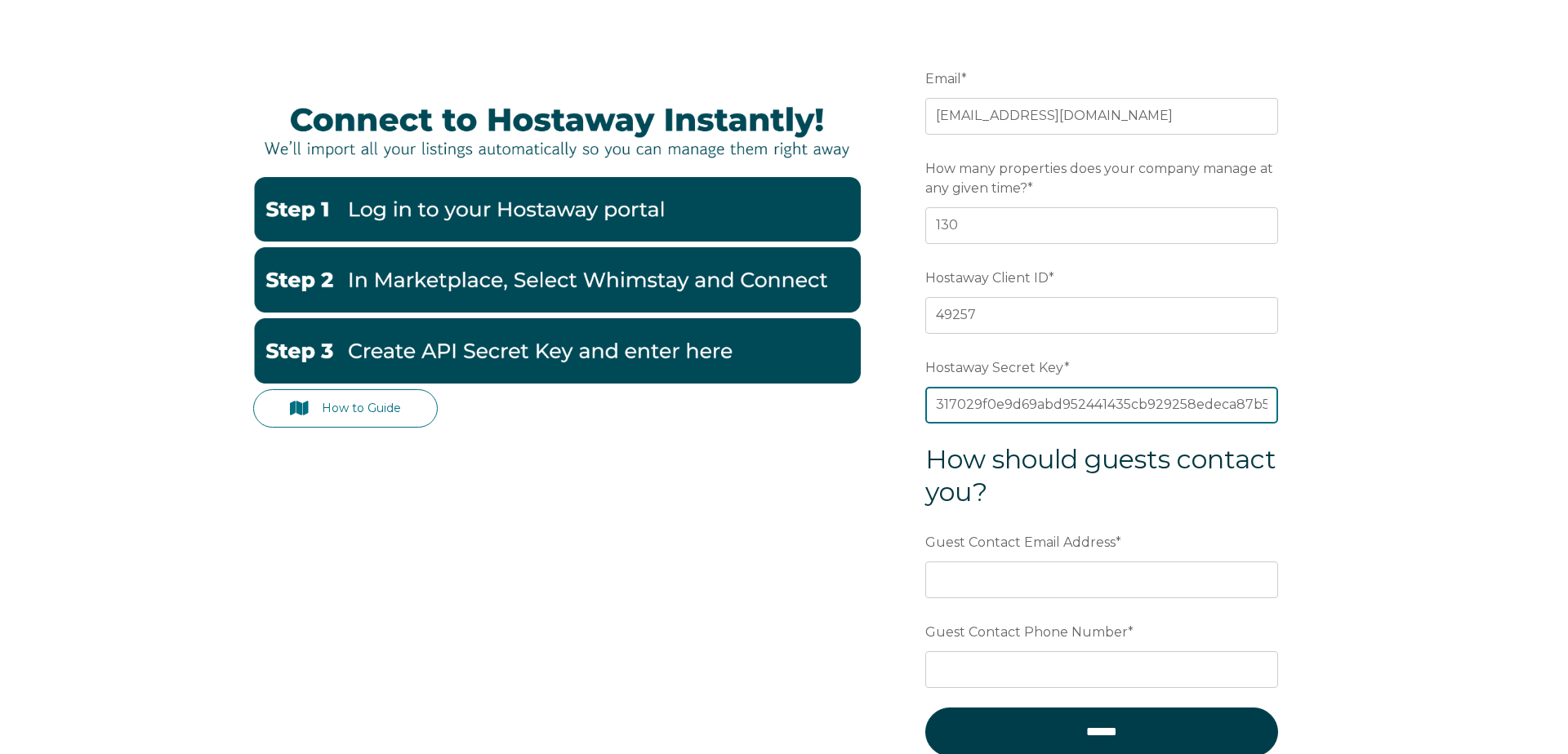
type input "317029f0e9d69abd952441435cb929258edeca87b5aec2169aab7e573dcdc326"
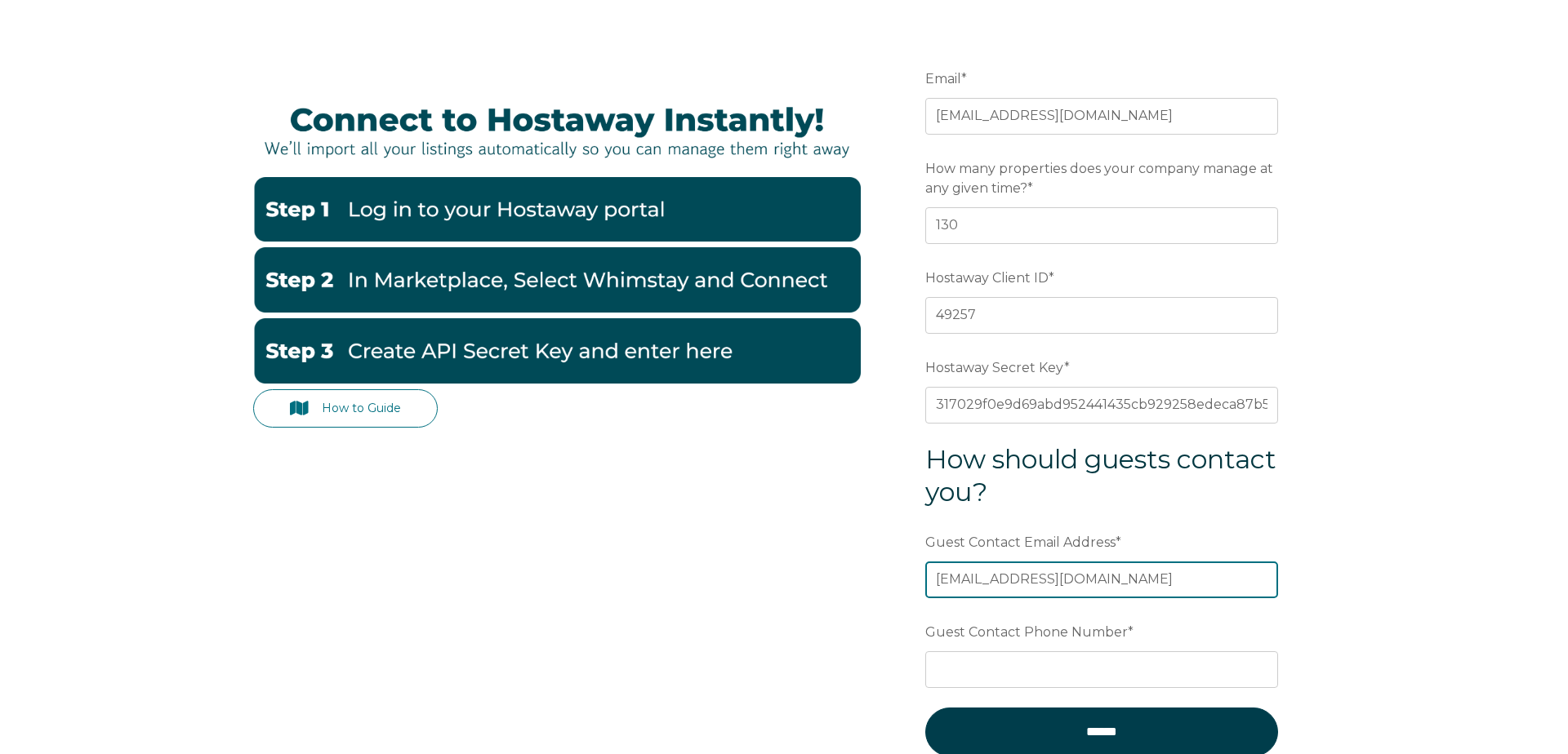
type input "[EMAIL_ADDRESS][DOMAIN_NAME]"
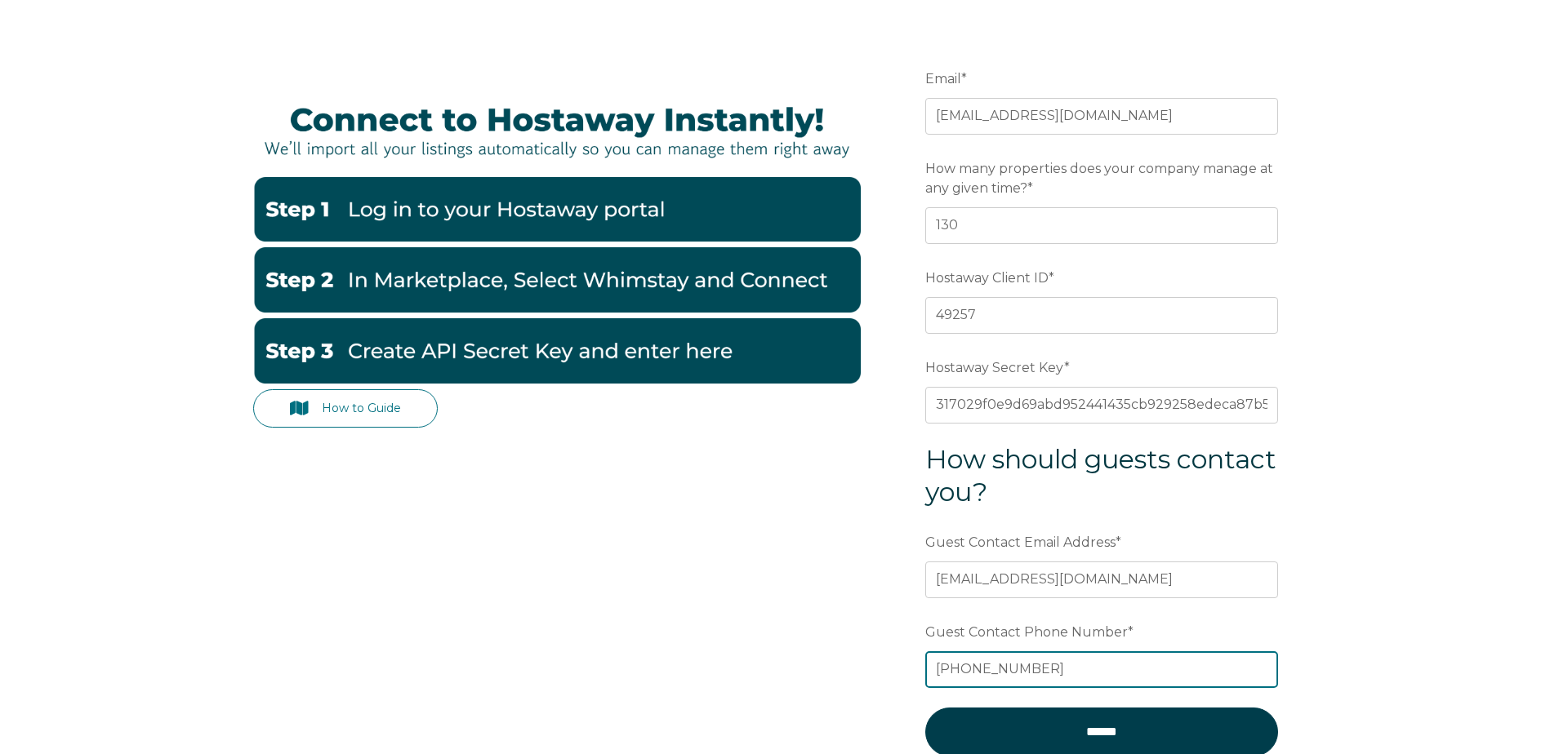
type input "+17074137120"
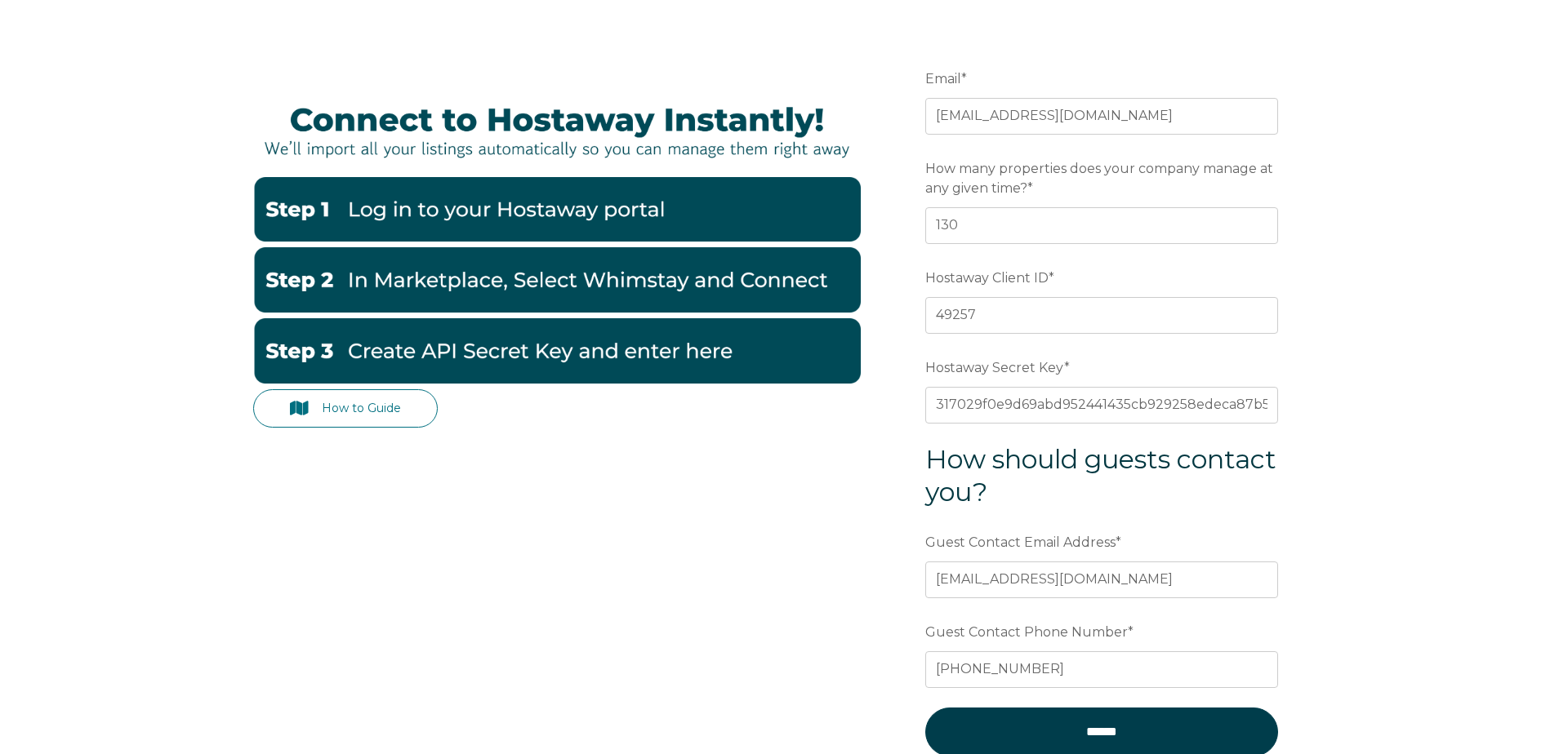
click at [1091, 708] on form "Email * Skylinevacationrentals305@gmail.com Preferred language SDR How many pro…" at bounding box center [1101, 420] width 426 height 785
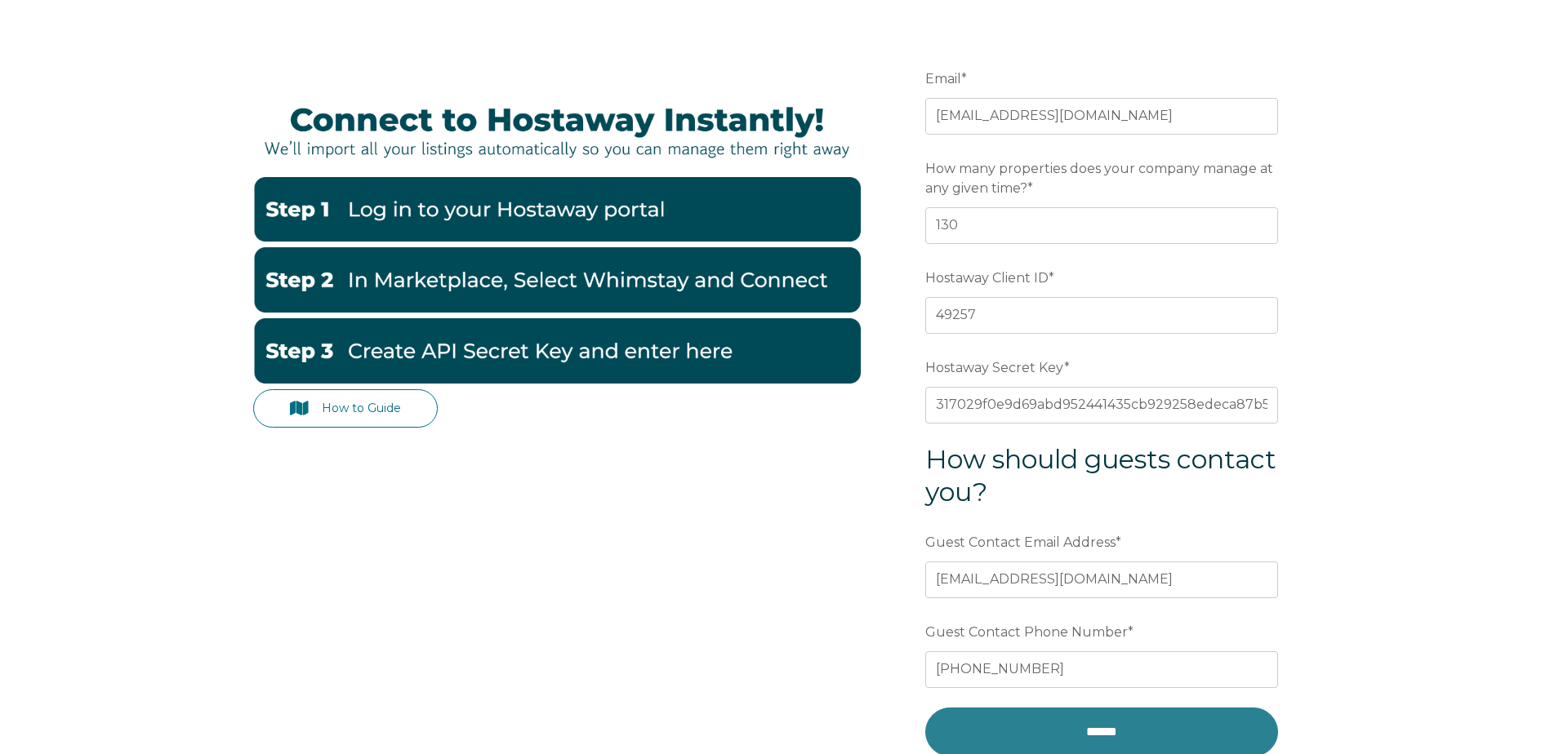
click at [1092, 715] on input "******" at bounding box center [1101, 732] width 353 height 49
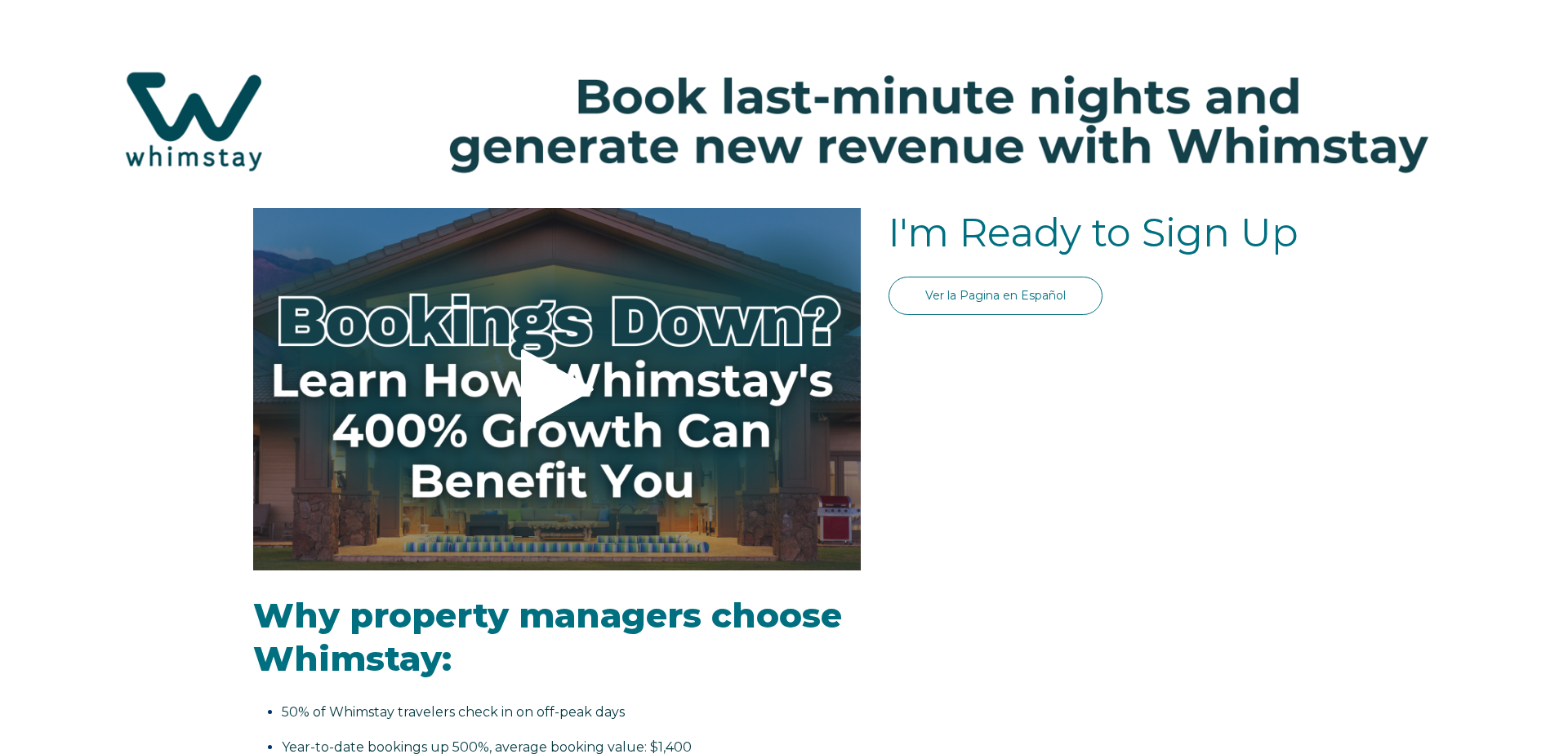
select select "US"
select select "Standard"
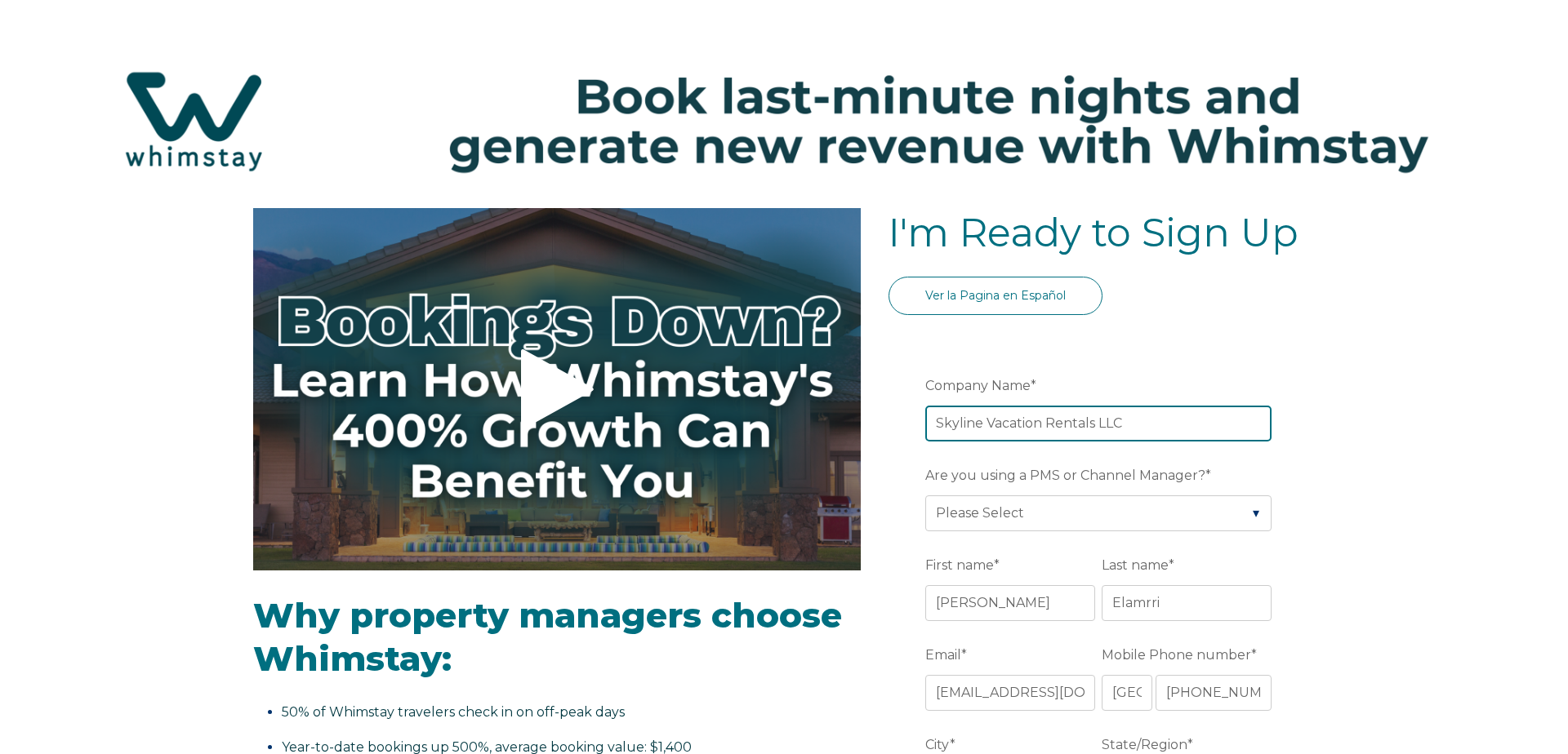
type input "Skyline Vacation Rentals LLC"
click at [1005, 535] on fieldset "Are you using a PMS or Channel Manager? * Please Select Barefoot BookingPal Boo…" at bounding box center [1101, 506] width 353 height 90
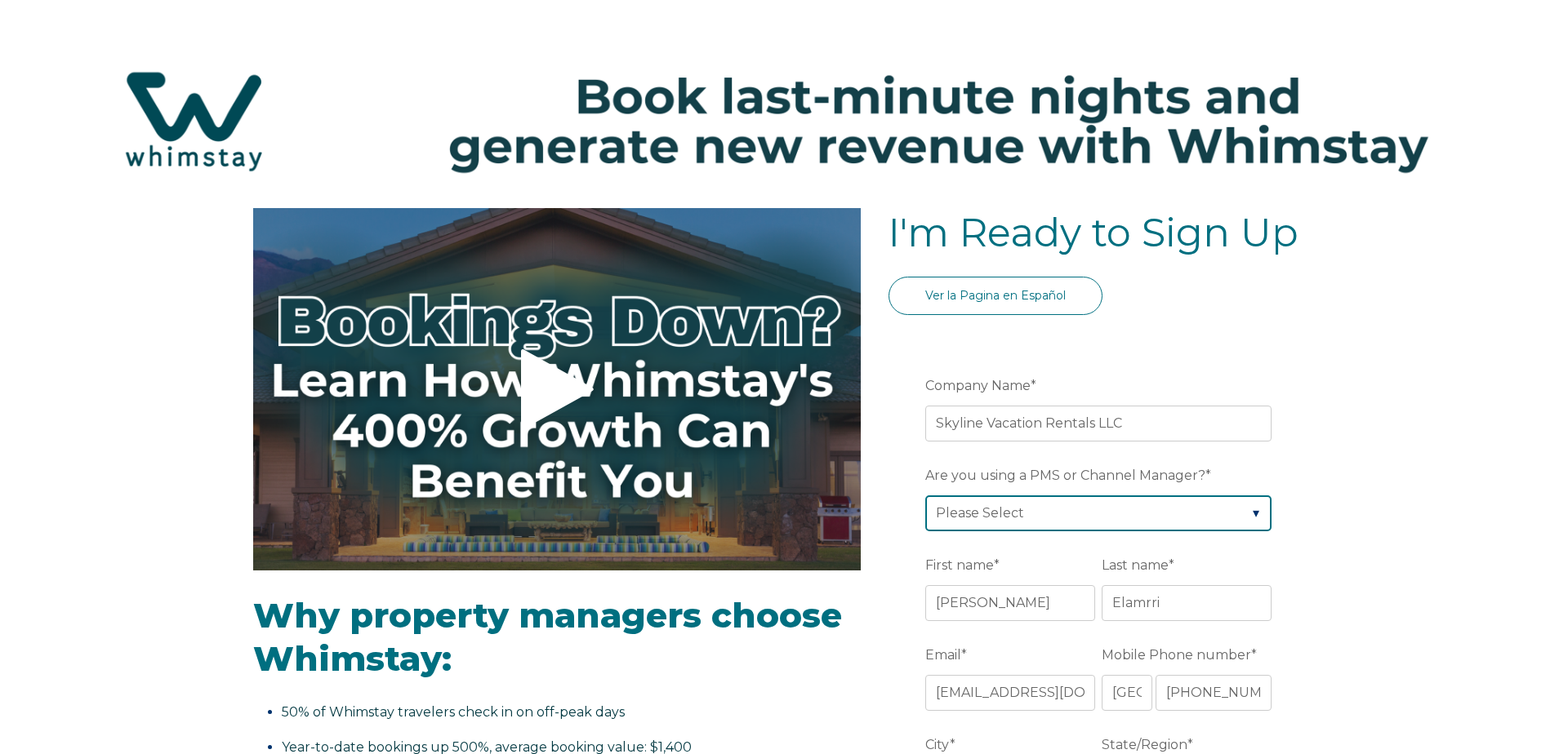
select select "Hostaway"
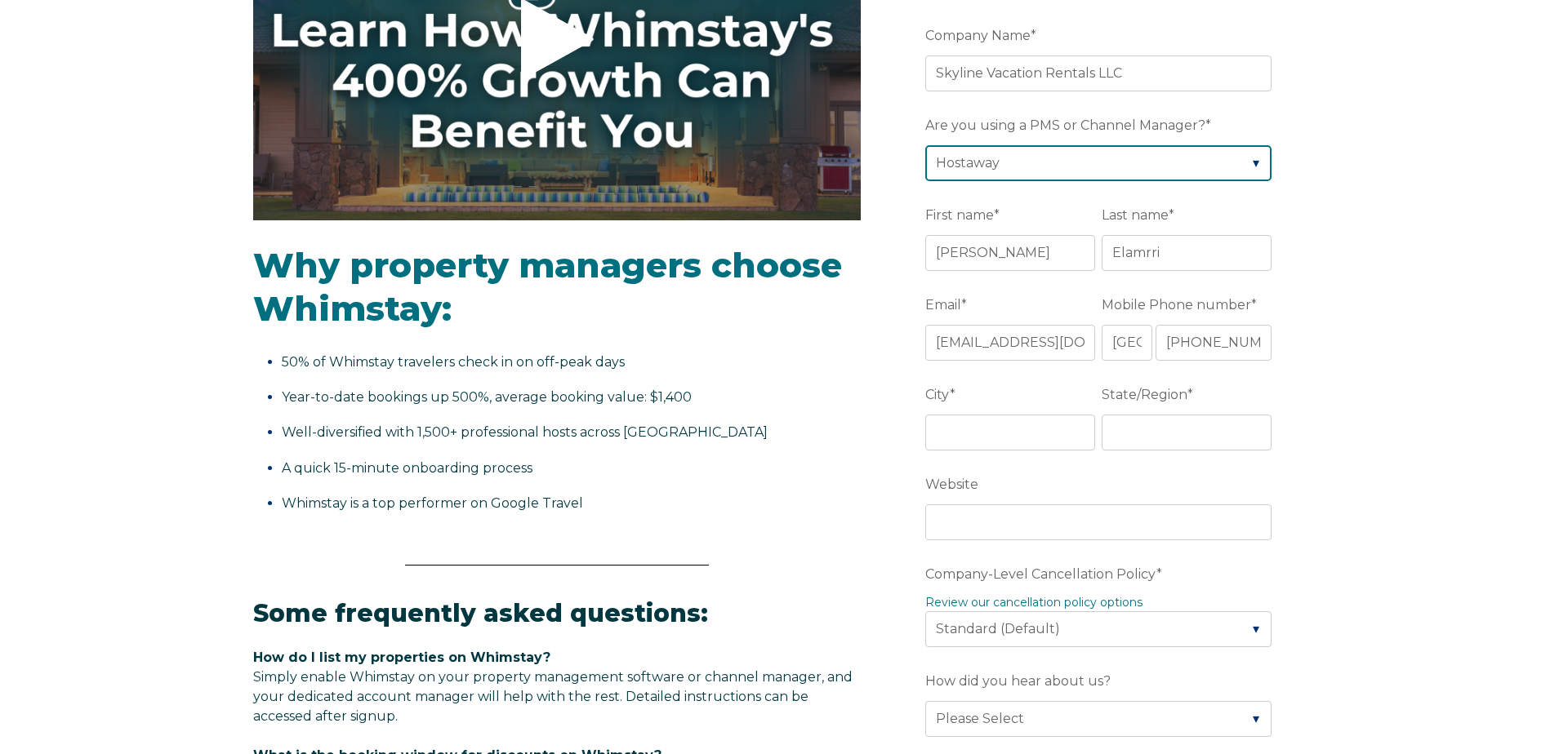
scroll to position [357, 0]
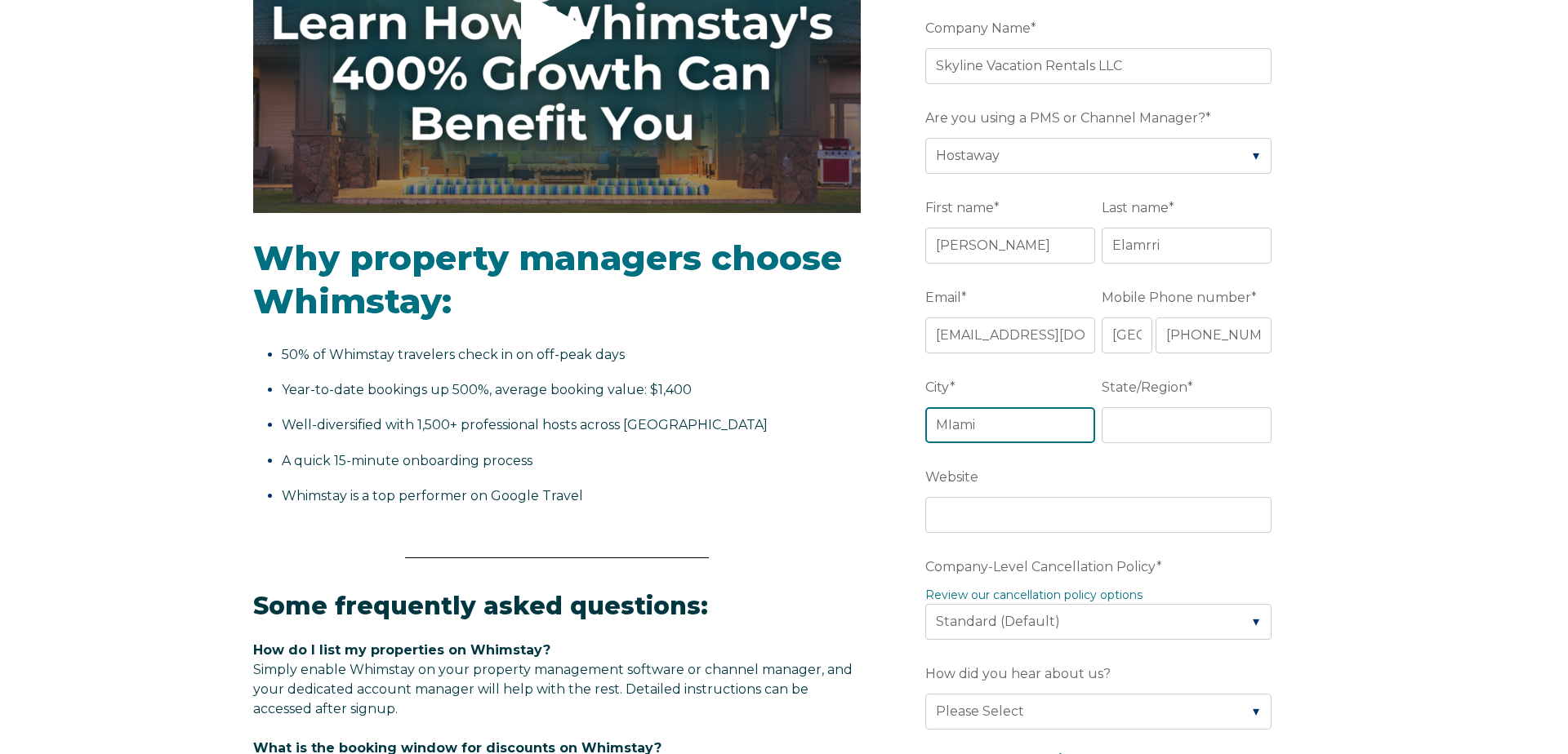
type input "MIami"
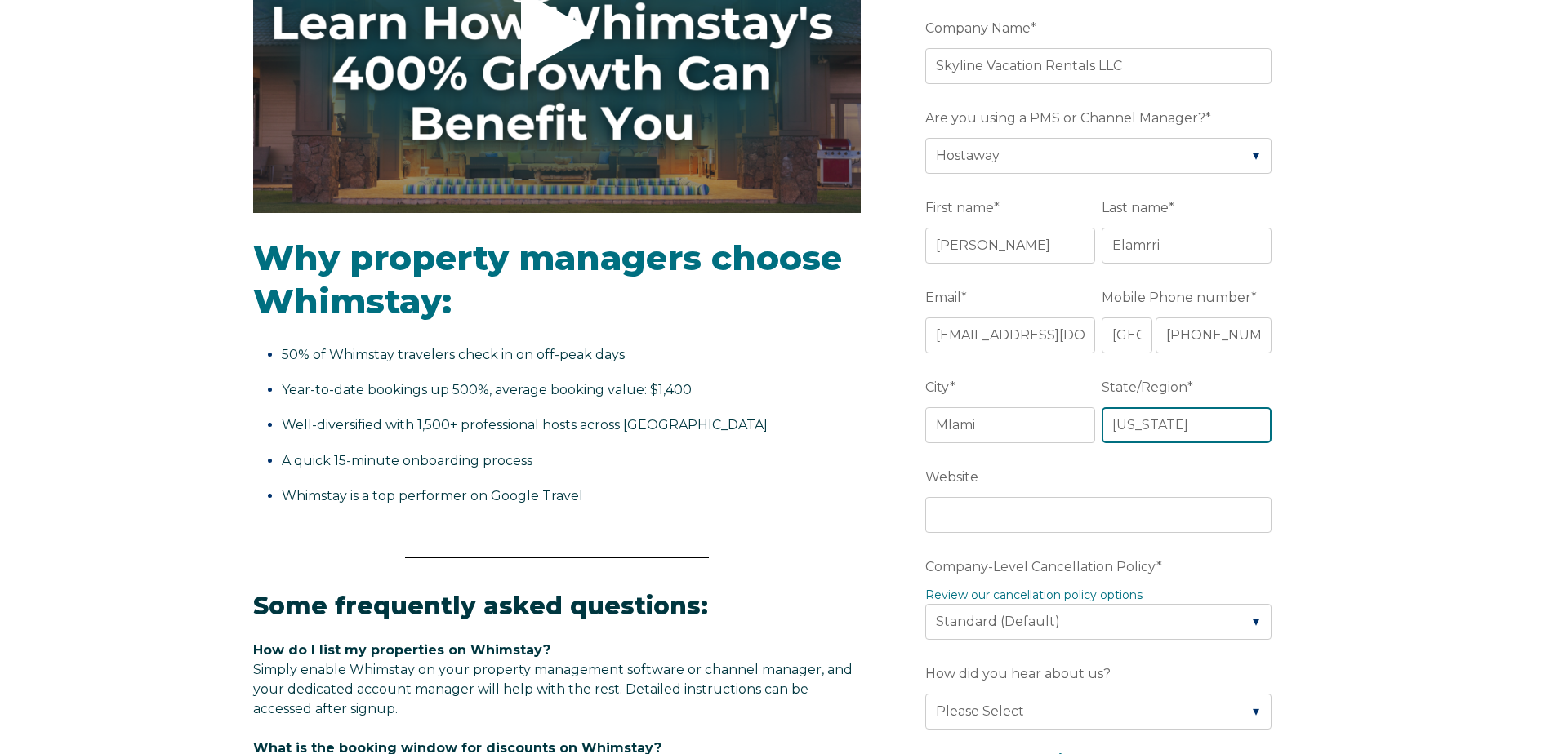
type input "FLorida"
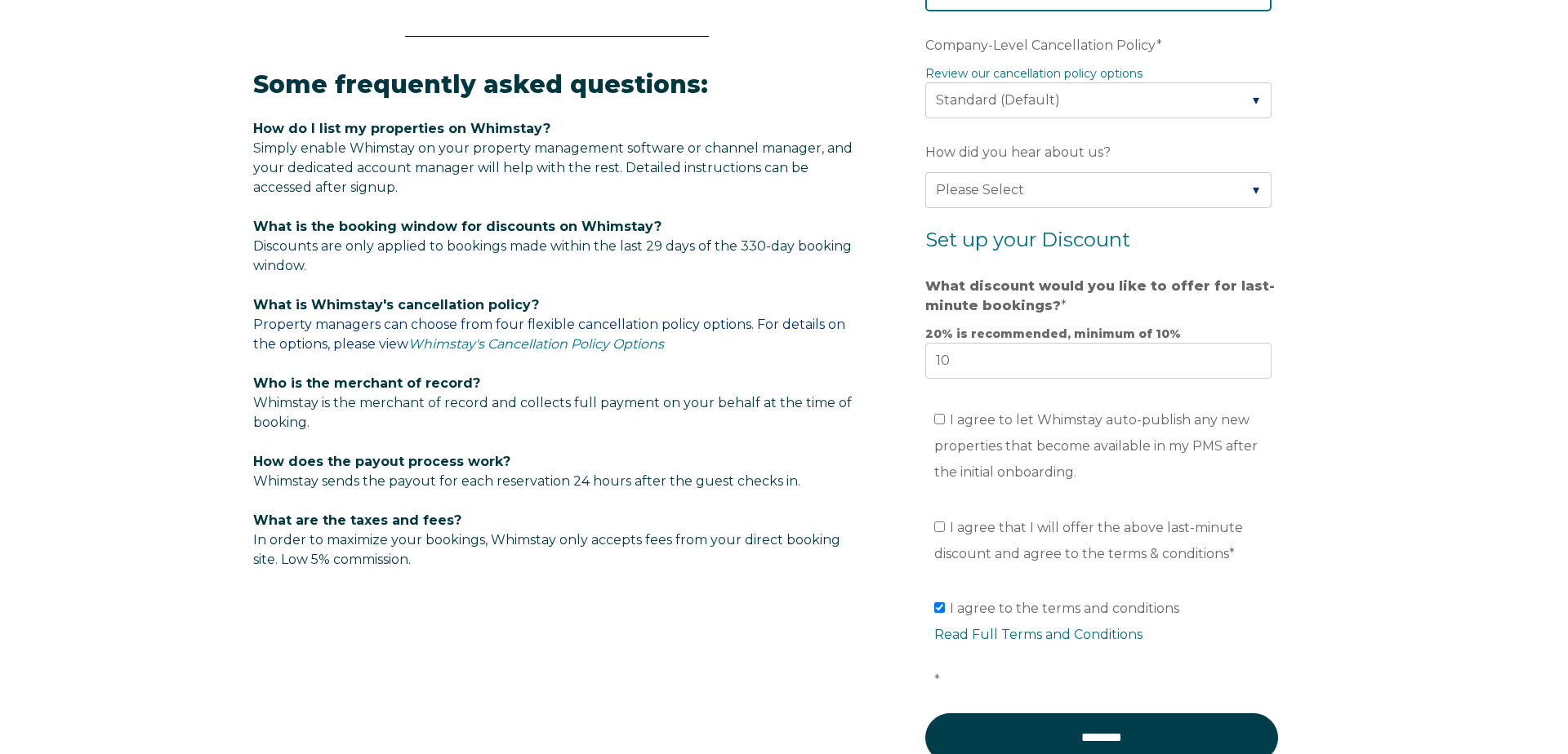
scroll to position [884, 0]
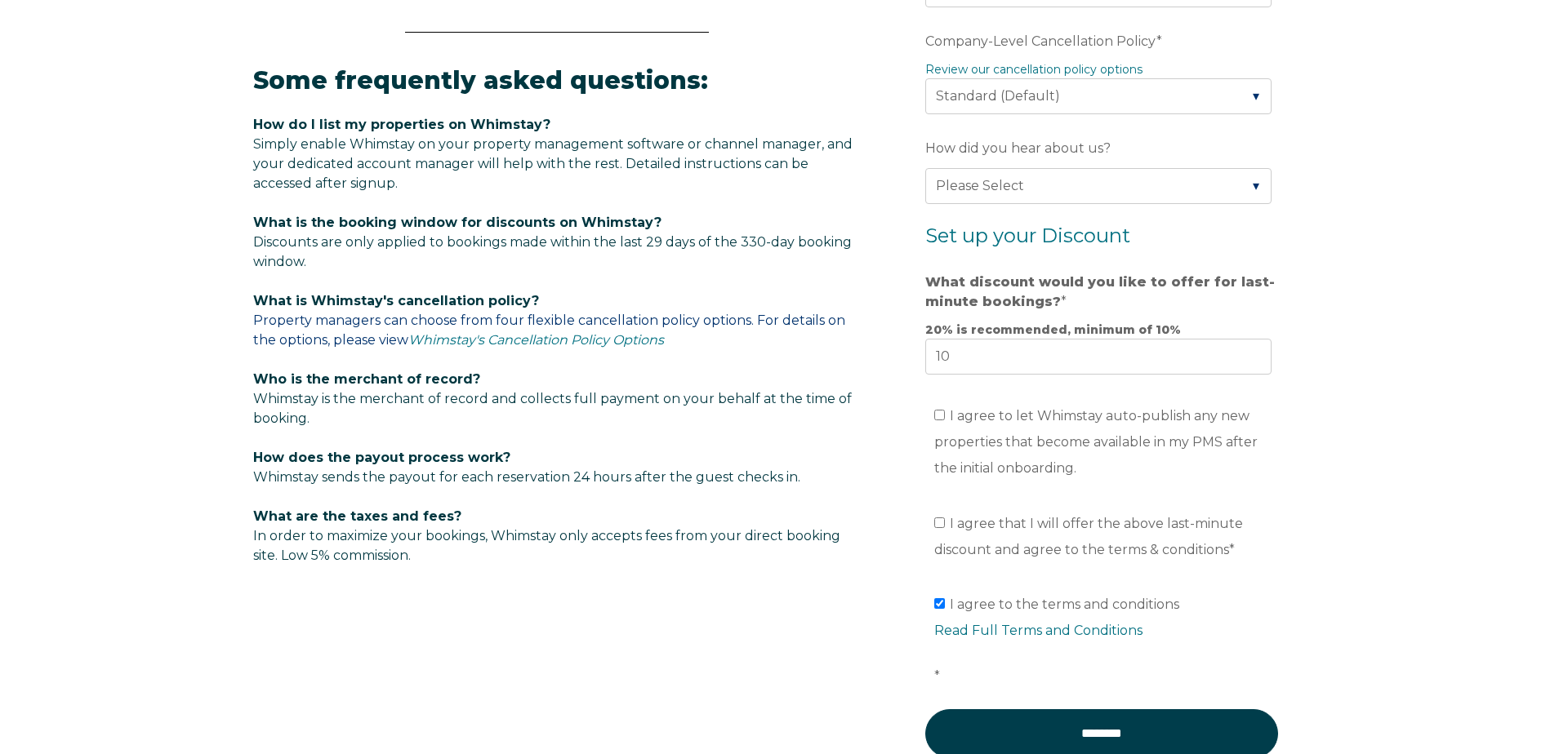
click at [997, 523] on span "I agree that I will offer the above last-minute discount and agree to the terms…" at bounding box center [1087, 537] width 308 height 42
click at [944, 523] on input "I agree that I will offer the above last-minute discount and agree to the terms…" at bounding box center [939, 523] width 11 height 11
checkbox input "true"
drag, startPoint x: 994, startPoint y: 428, endPoint x: 1010, endPoint y: 467, distance: 42.2
click at [994, 428] on li "I agree to let Whimstay auto-publish any new properties that become available i…" at bounding box center [1106, 442] width 346 height 79
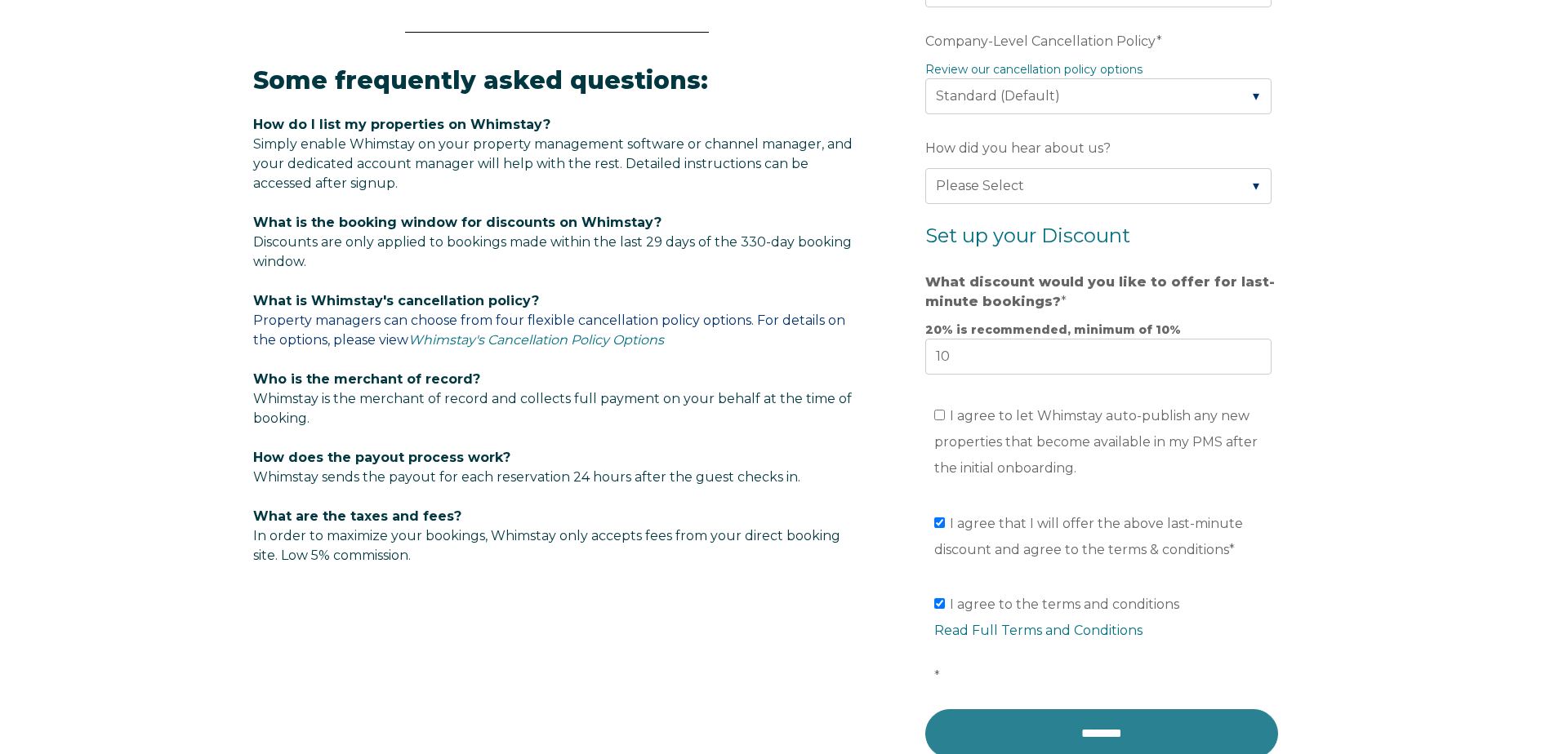
click at [1090, 741] on input "********" at bounding box center [1101, 733] width 353 height 49
